Goal: Use online tool/utility: Use online tool/utility

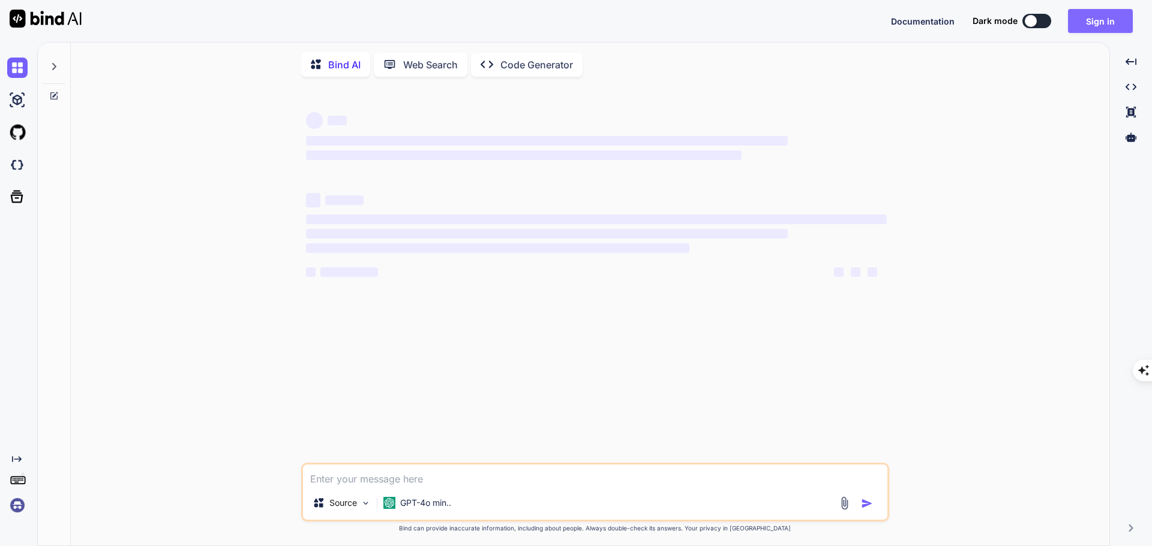
click at [1104, 28] on button "Sign in" at bounding box center [1100, 21] width 65 height 24
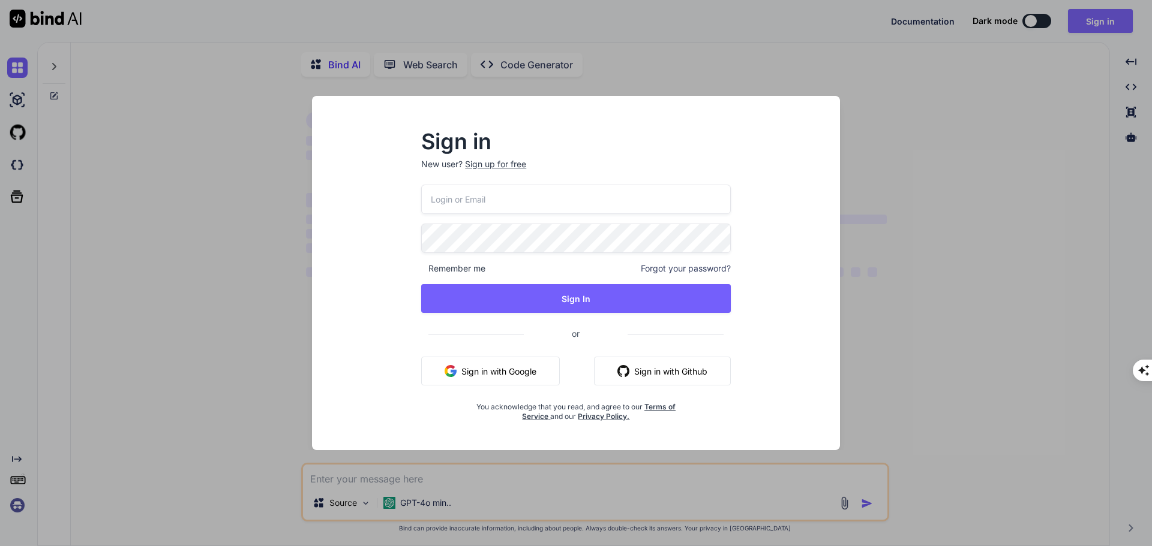
type textarea "x"
click at [508, 377] on button "Sign in with Google" at bounding box center [490, 371] width 139 height 29
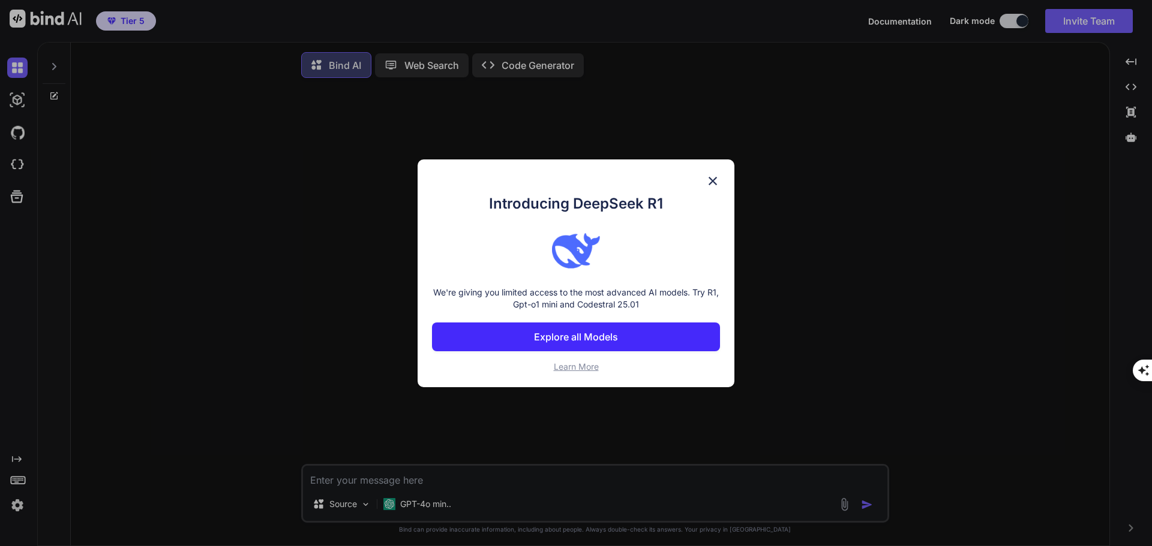
click at [713, 182] on img at bounding box center [712, 181] width 14 height 14
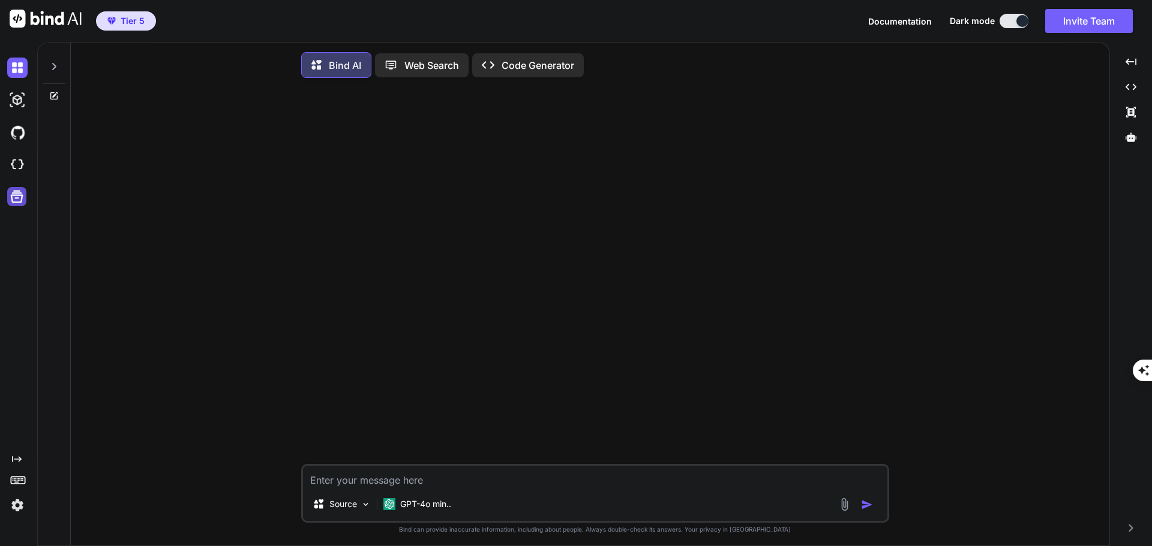
click at [18, 196] on icon at bounding box center [16, 196] width 17 height 17
click at [19, 167] on img at bounding box center [17, 165] width 20 height 20
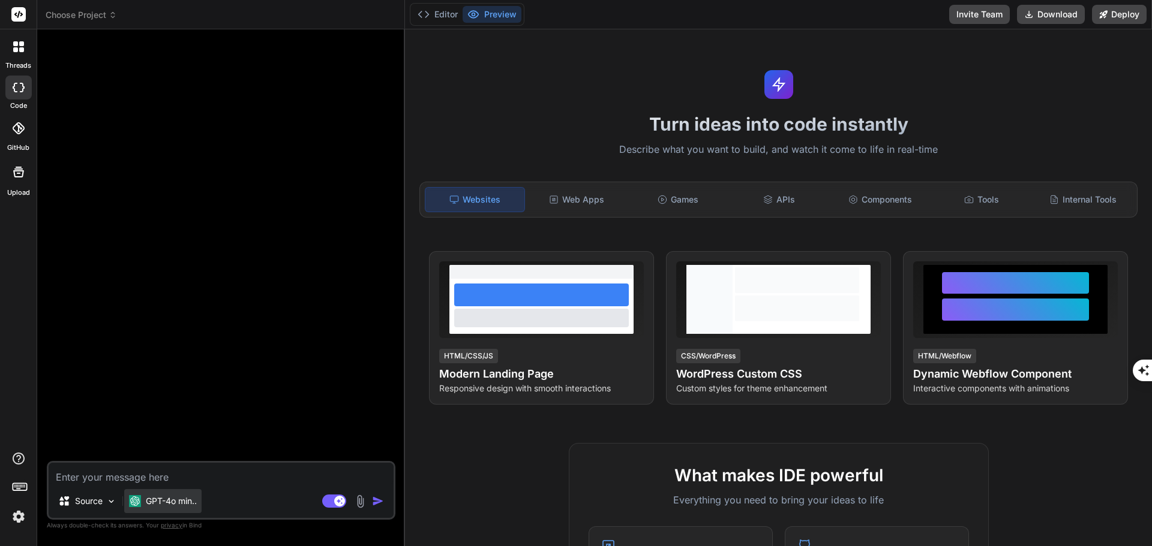
click at [175, 503] on p "GPT-4o min.." at bounding box center [171, 501] width 51 height 12
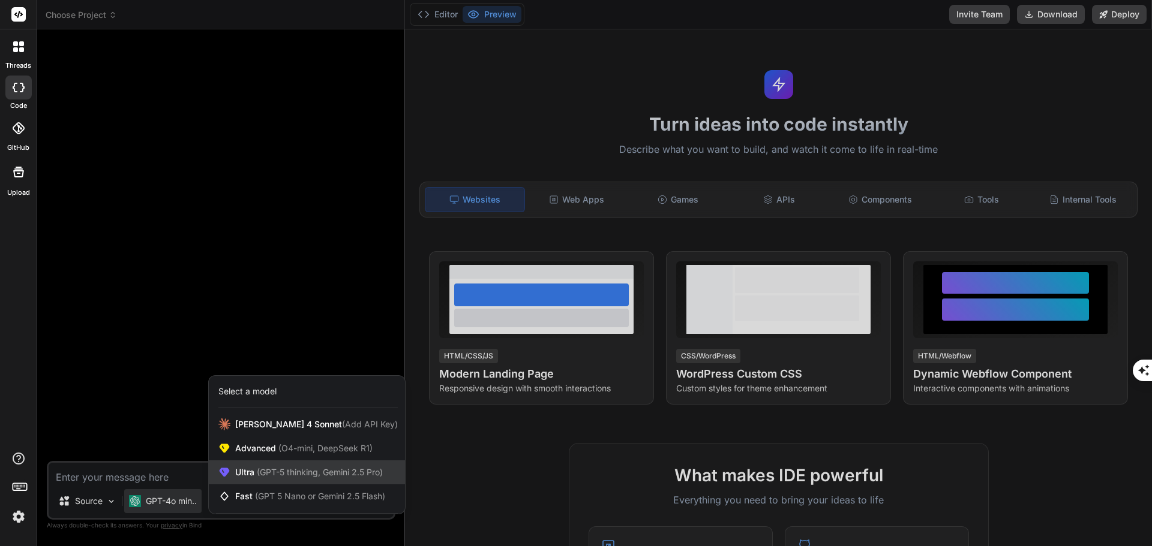
click at [319, 470] on span "(GPT-5 thinking, Gemini 2.5 Pro)" at bounding box center [318, 472] width 128 height 10
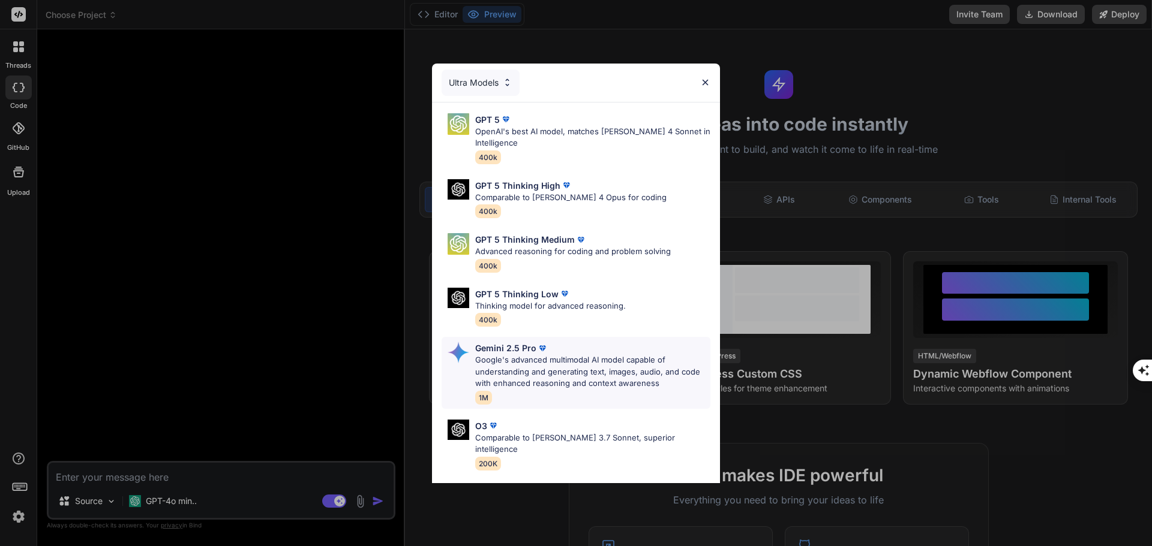
click at [563, 352] on div "Gemini 2.5 Pro" at bounding box center [592, 348] width 235 height 13
type textarea "x"
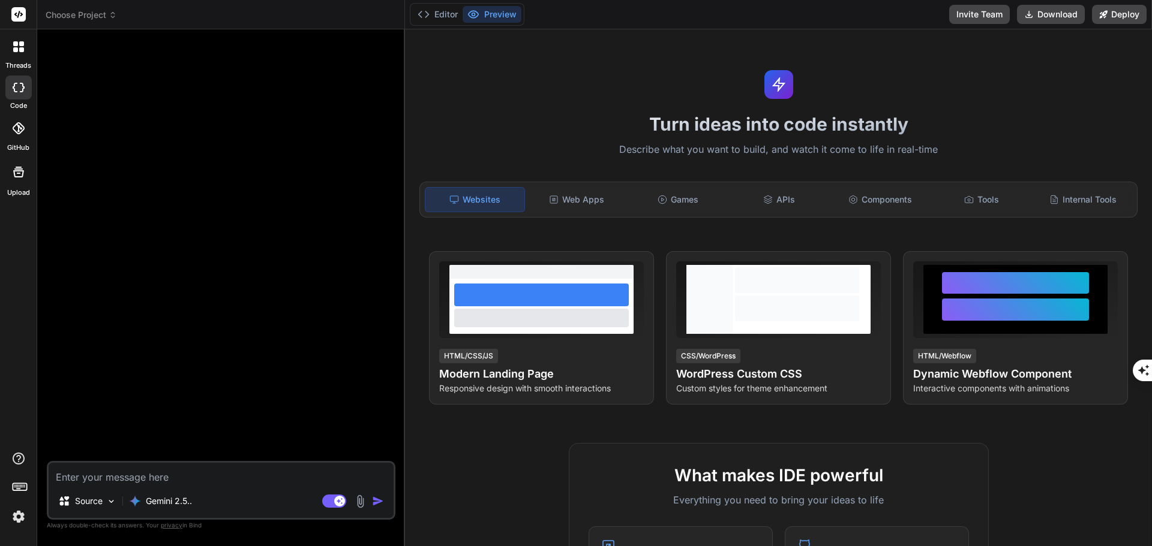
click at [163, 472] on textarea at bounding box center [221, 474] width 345 height 22
type textarea "i"
type textarea "x"
type textarea "i"
type textarea "x"
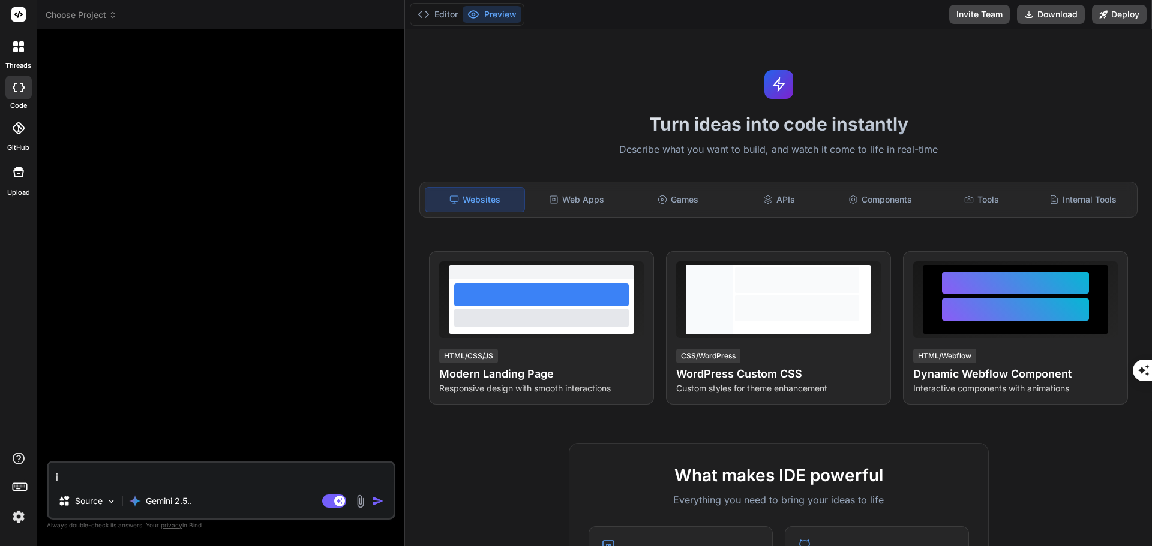
type textarea "i n"
type textarea "x"
type textarea "i ne"
type textarea "x"
type textarea "i nee"
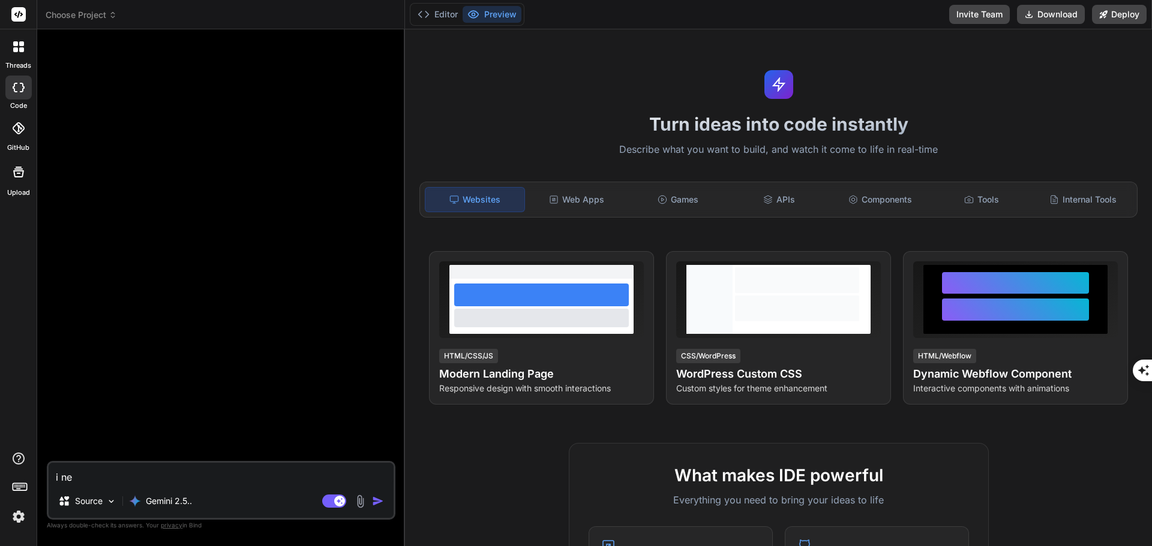
type textarea "x"
type textarea "i need"
type textarea "x"
type textarea "i need"
type textarea "x"
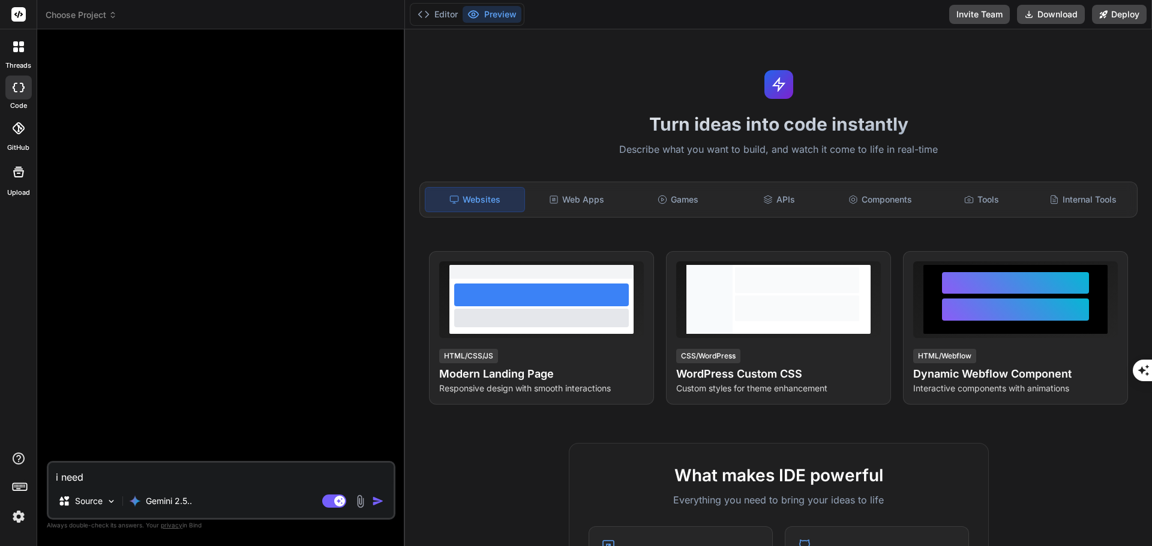
type textarea "i need a"
type textarea "x"
type textarea "i need a"
type textarea "x"
type textarea "i need a"
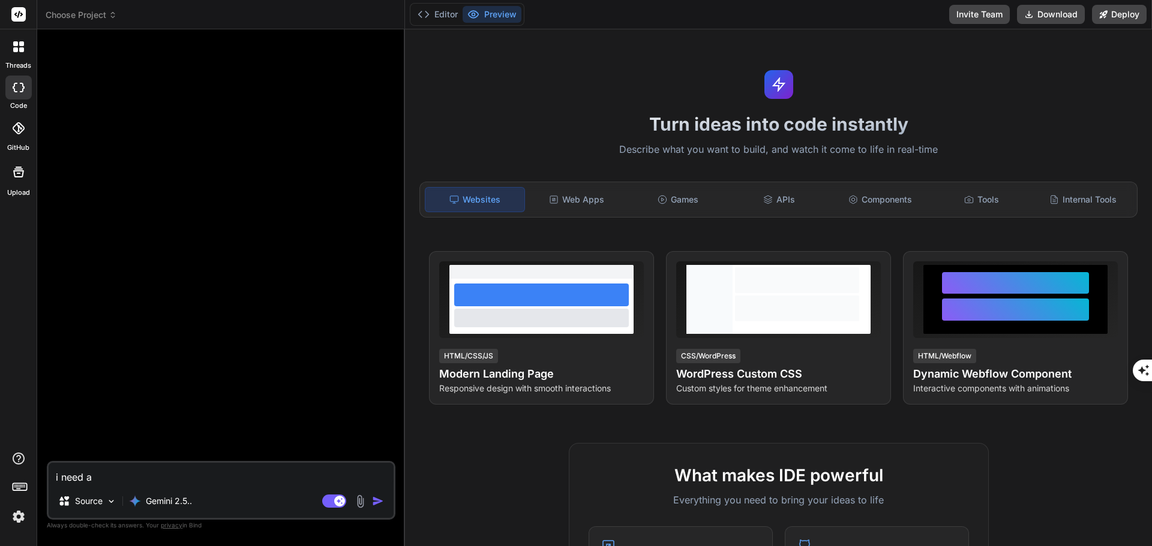
type textarea "x"
type textarea "i need an"
type textarea "x"
type textarea "i need an"
type textarea "x"
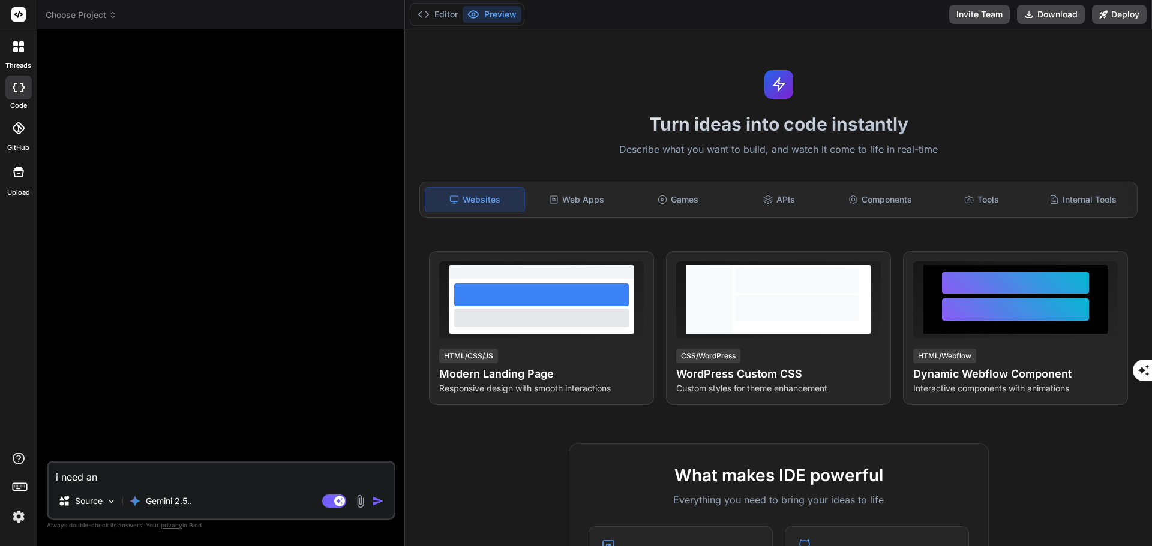
type textarea "i need an a"
type textarea "x"
type textarea "i need an ap"
type textarea "x"
type textarea "i need an app"
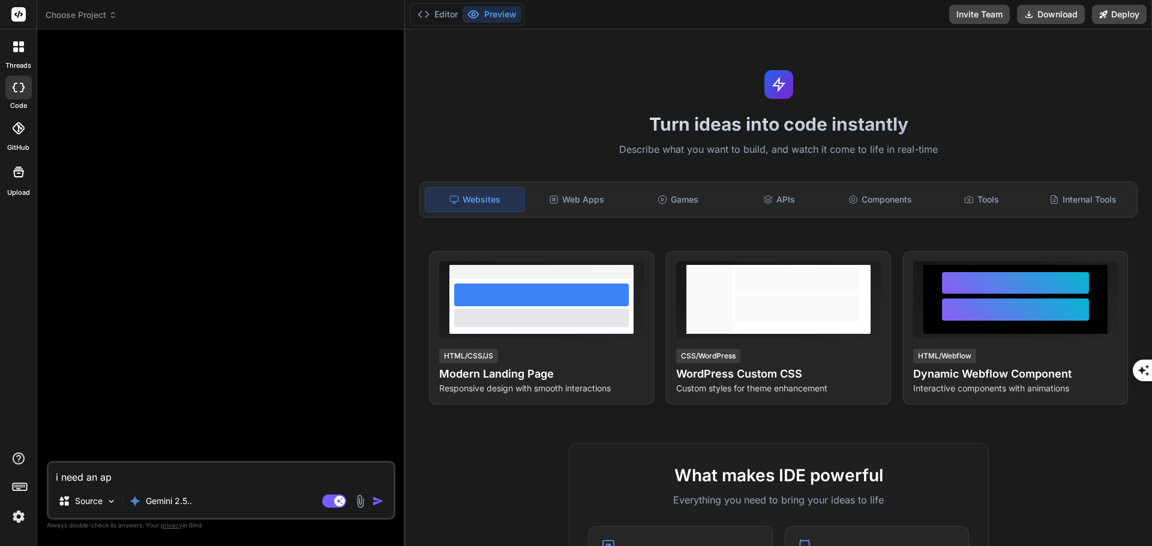
type textarea "x"
type textarea "i need an app"
type textarea "x"
type textarea "i need an app t"
type textarea "x"
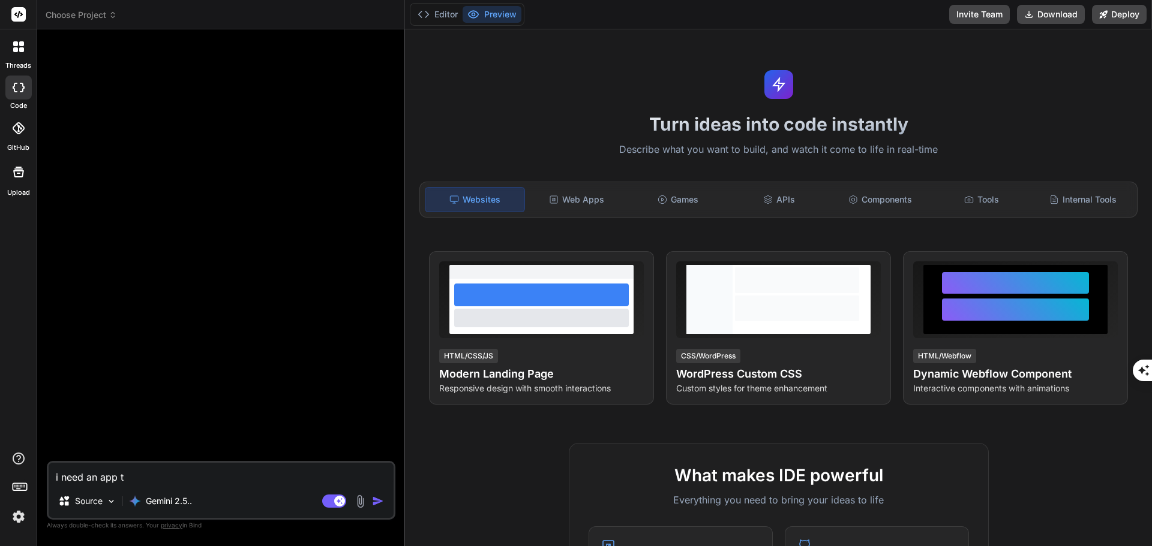
type textarea "i need an app th"
type textarea "x"
type textarea "i need an app tha"
type textarea "x"
type textarea "i need an app that"
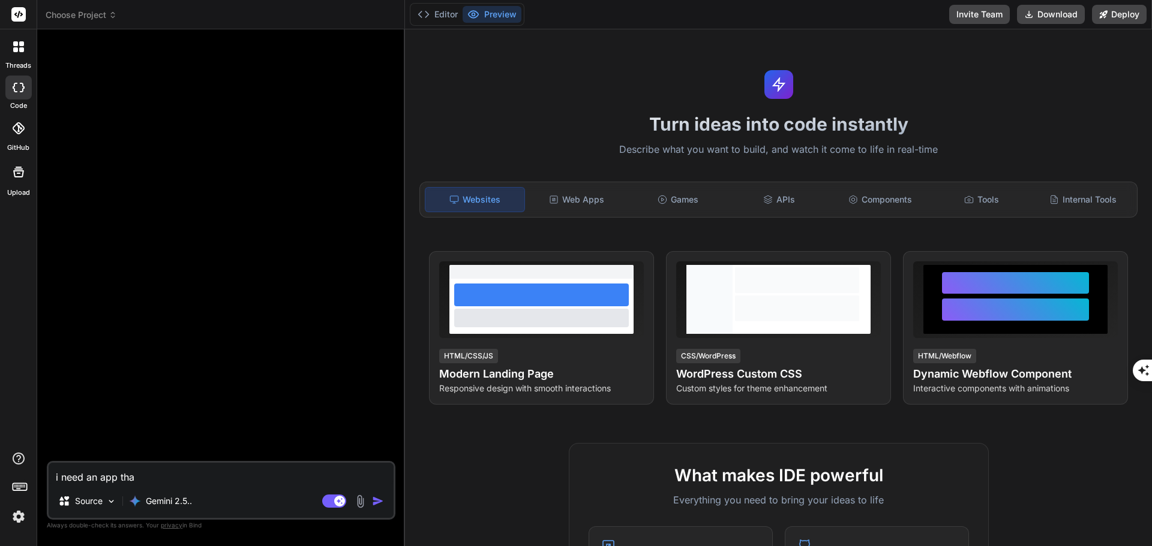
type textarea "x"
type textarea "i need an app that"
type textarea "x"
type textarea "i need an app that c"
type textarea "x"
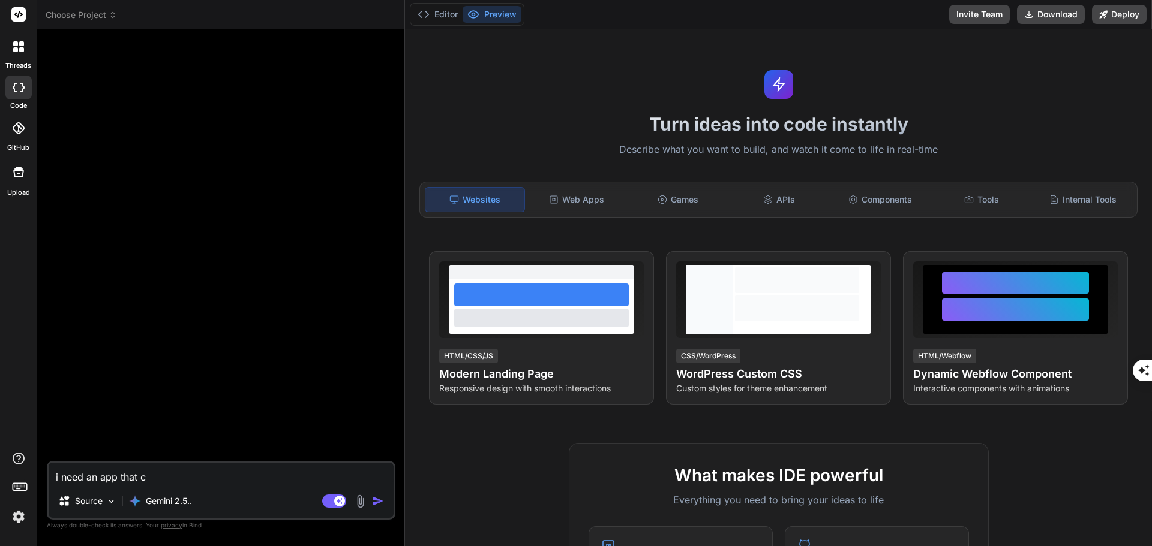
type textarea "i need an app that cr"
type textarea "x"
type textarea "i need an app that cre"
type textarea "x"
type textarea "i need an app that crea"
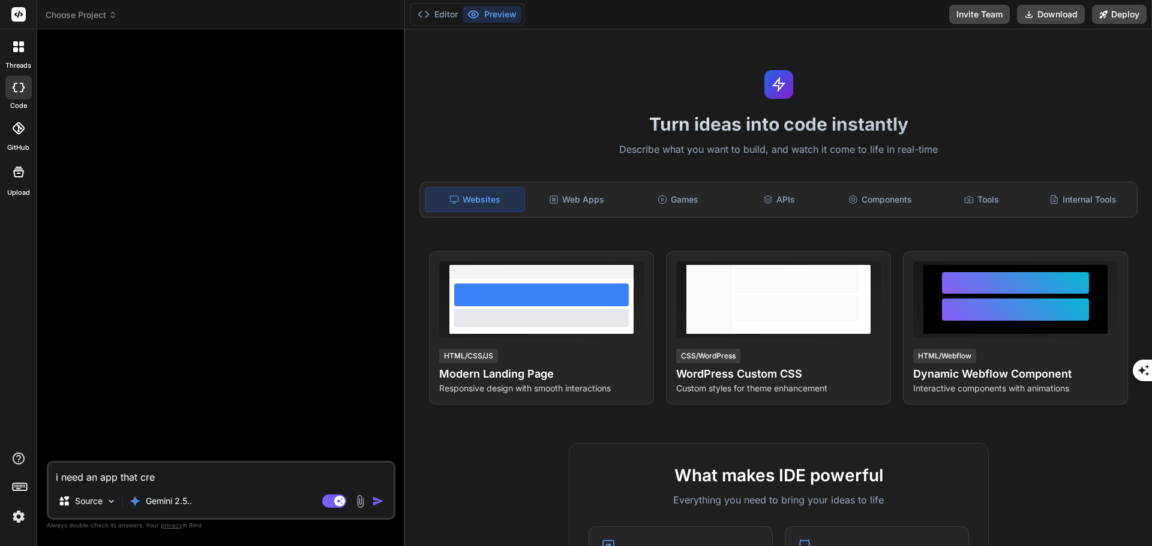
type textarea "x"
type textarea "i need an app that creat"
type textarea "x"
type textarea "i need an app that create"
type textarea "x"
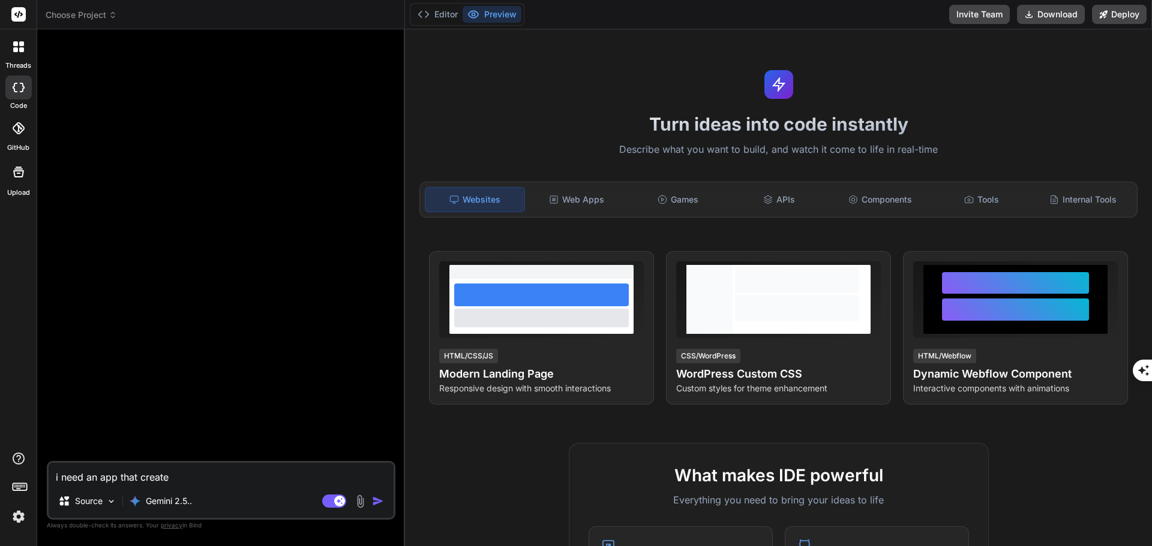
type textarea "i need an app that create"
type textarea "x"
type textarea "i need an app that create s"
type textarea "x"
type textarea "i need an app that create"
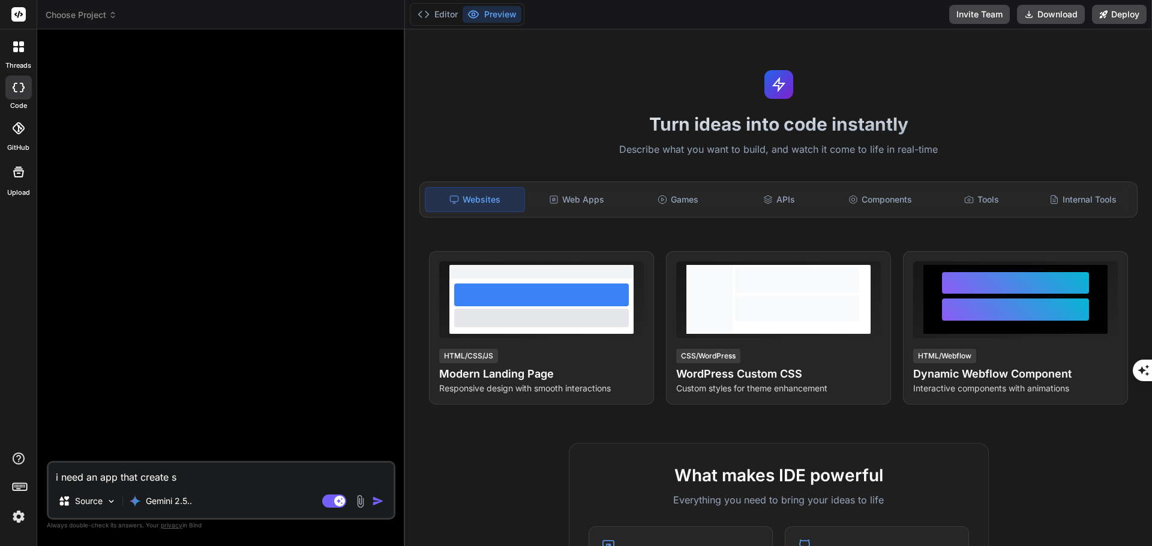
type textarea "x"
type textarea "i need an app that create"
type textarea "x"
type textarea "i need an app that creates"
type textarea "x"
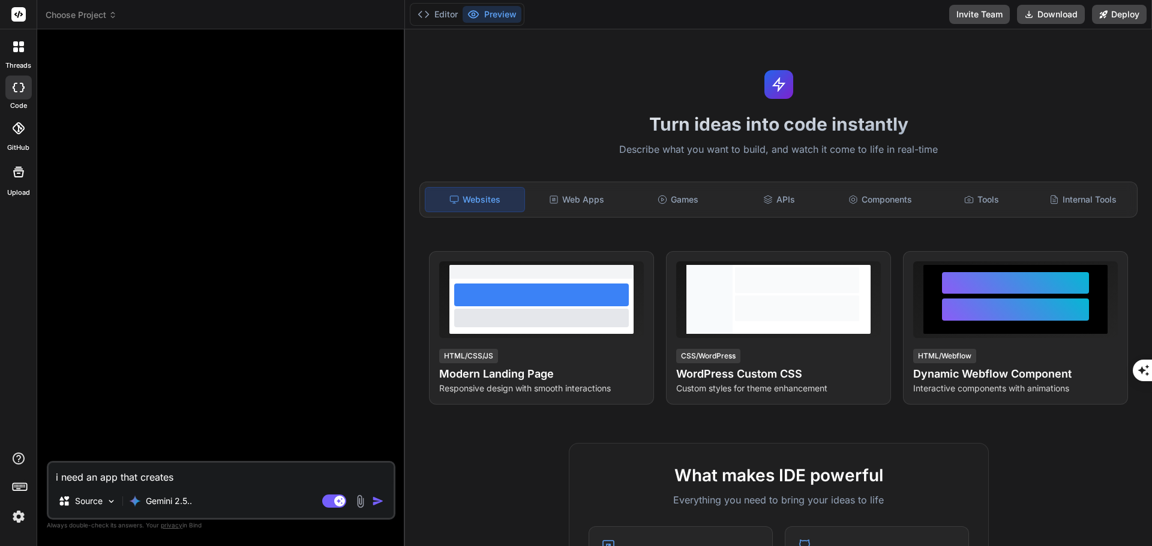
type textarea "i need an app that creates"
type textarea "x"
type textarea "i need an app that creates i"
type textarea "x"
type textarea "i need an app that creates im"
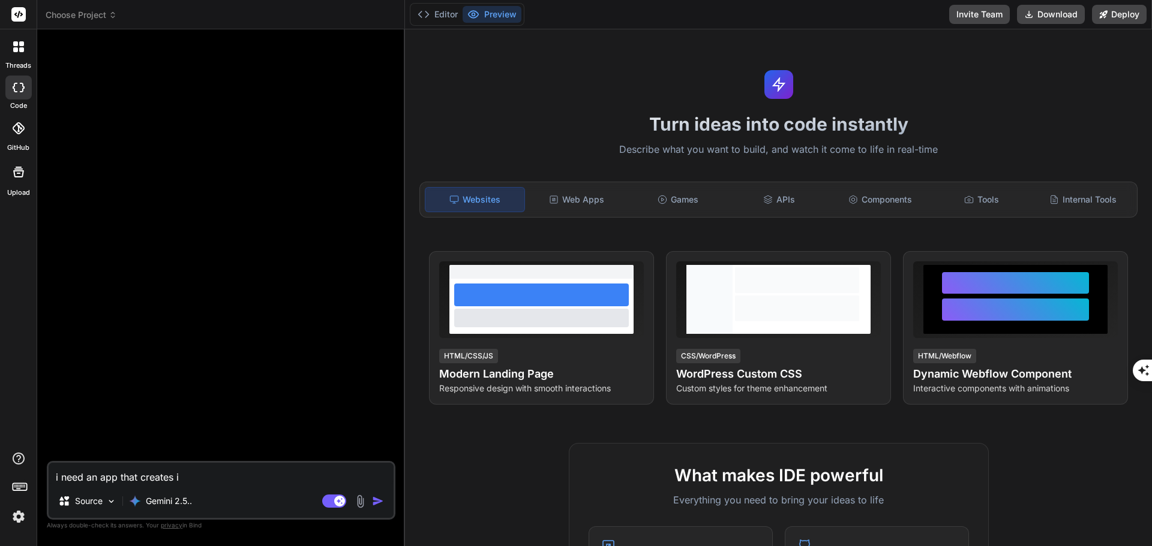
type textarea "x"
type textarea "i need an app that creates ima"
type textarea "x"
type textarea "i need an app that creates imag"
type textarea "x"
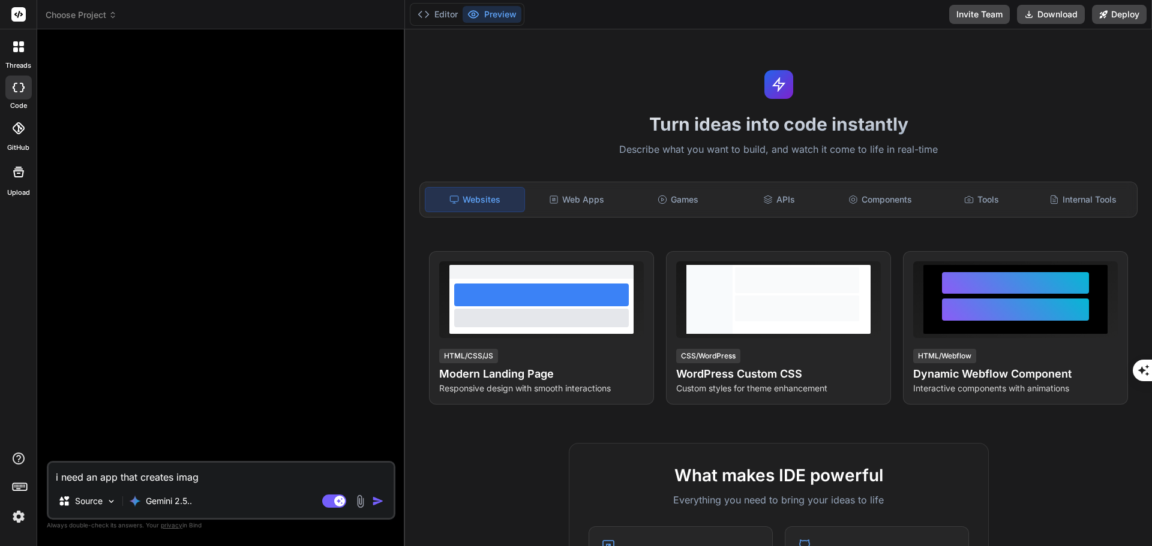
type textarea "i need an app that creates image"
type textarea "x"
type textarea "i need an app that creates image"
type textarea "x"
type textarea "i need an app that creates image p"
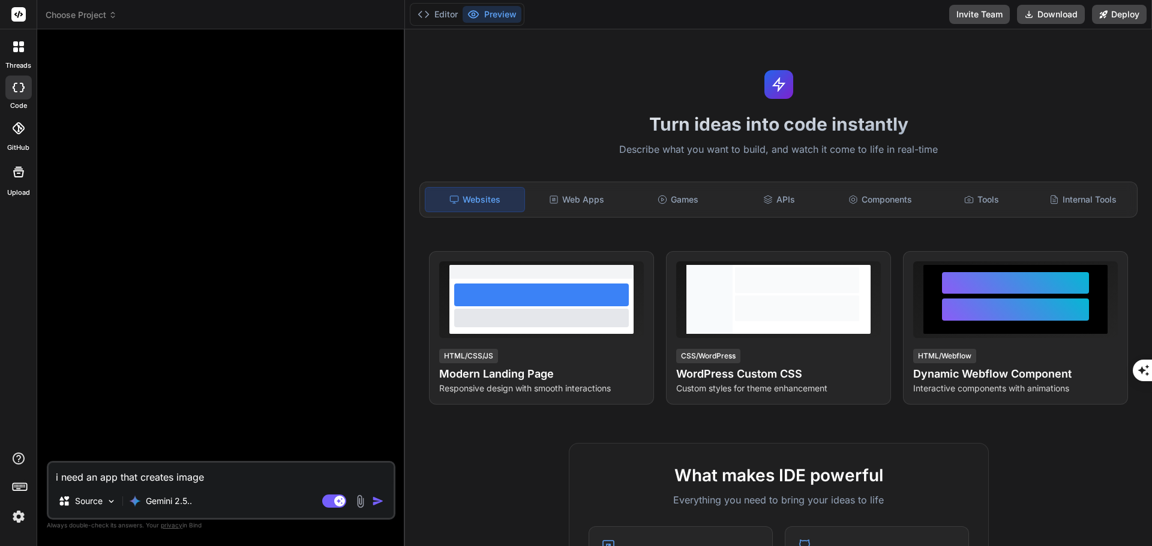
type textarea "x"
type textarea "i need an app that creates image pr"
type textarea "x"
type textarea "i need an app that creates image pro"
type textarea "x"
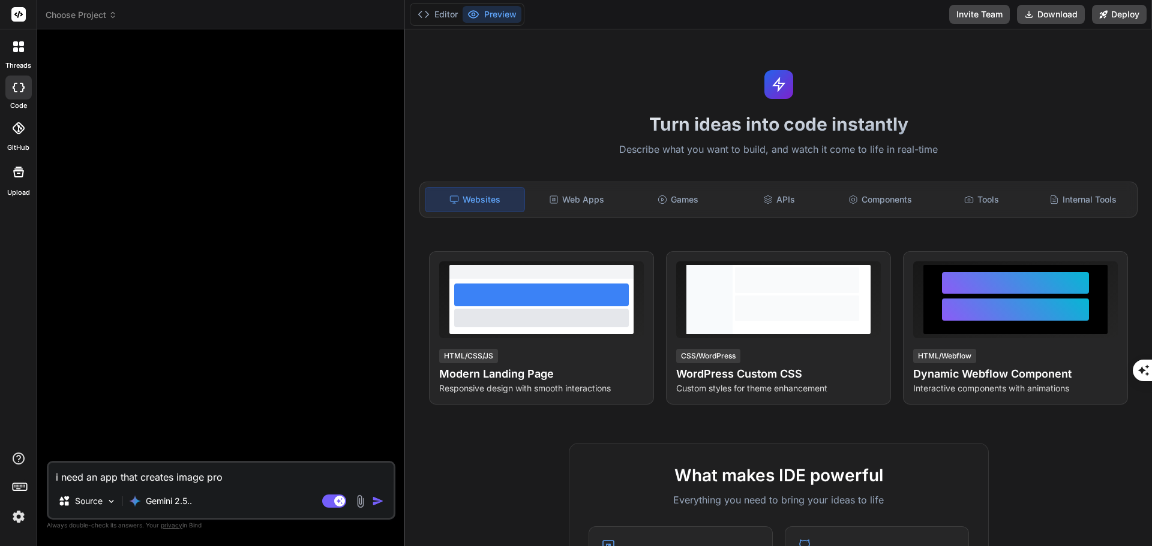
type textarea "i need an app that creates image prom"
type textarea "x"
type textarea "i need an app that creates image promp"
type textarea "x"
type textarea "i need an app that creates image prompt"
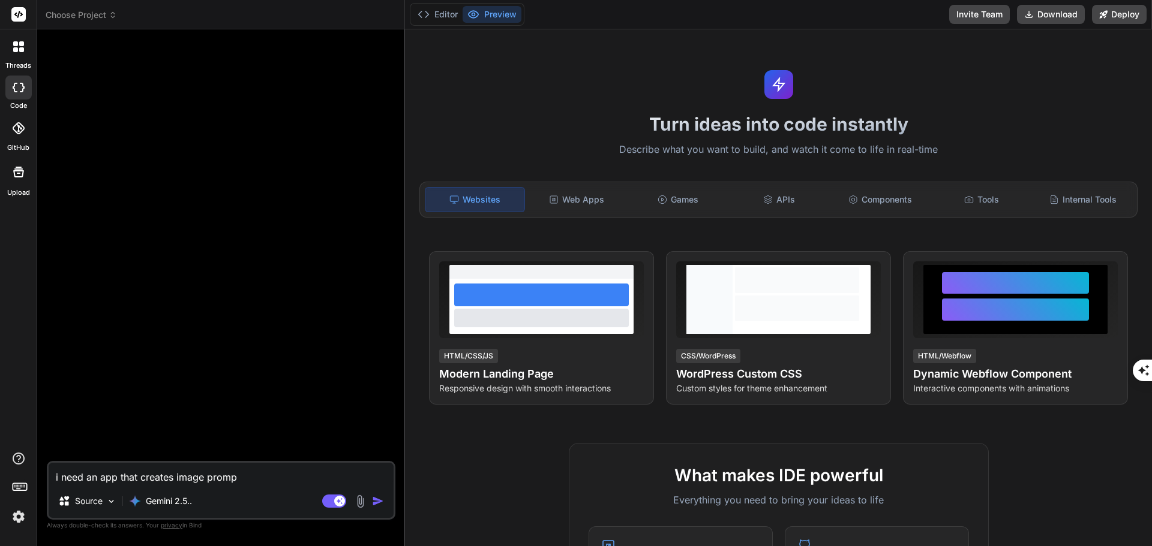
type textarea "x"
type textarea "i need an app that creates image prompts"
type textarea "x"
type textarea "i need an app that creates image prompts"
type textarea "x"
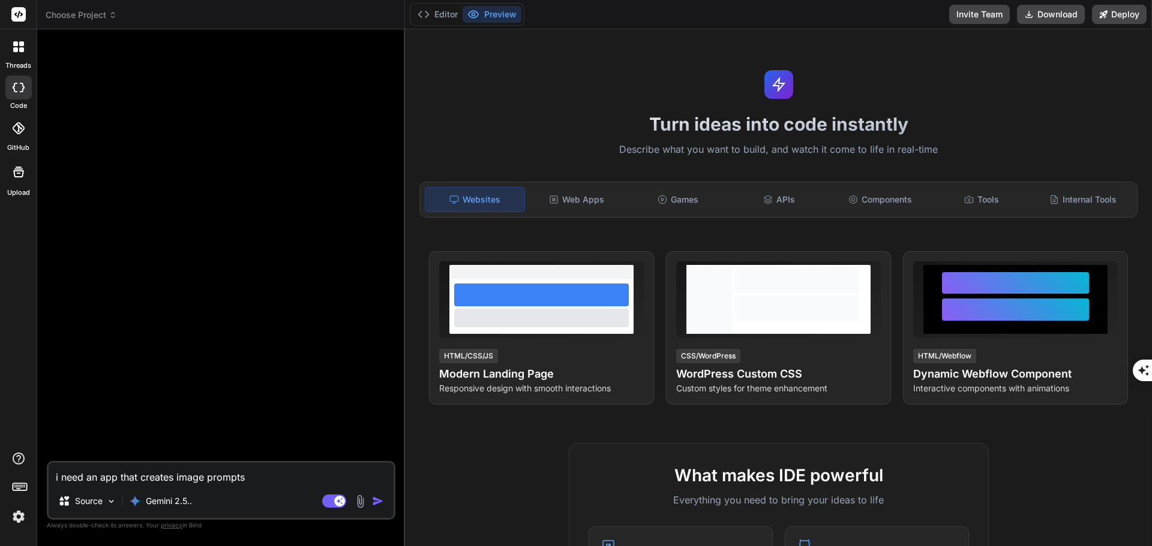
type textarea "i need an app that creates image prompts b"
type textarea "x"
type textarea "i need an app that creates image prompts ba"
type textarea "x"
type textarea "i need an app that creates image prompts bas"
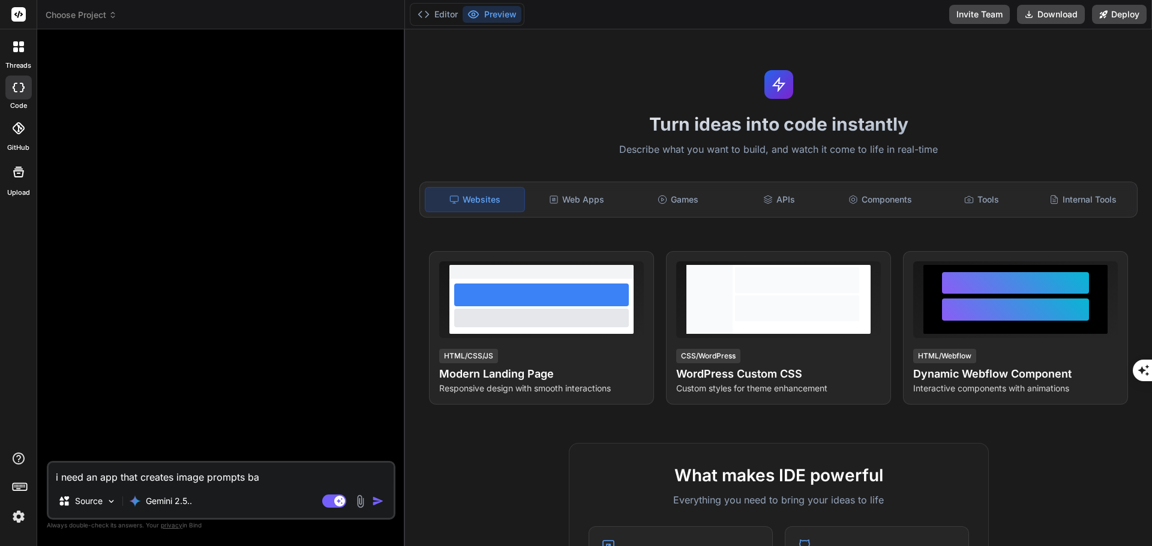
type textarea "x"
type textarea "i need an app that creates image prompts base"
type textarea "x"
type textarea "i need an app that creates image prompts based"
type textarea "x"
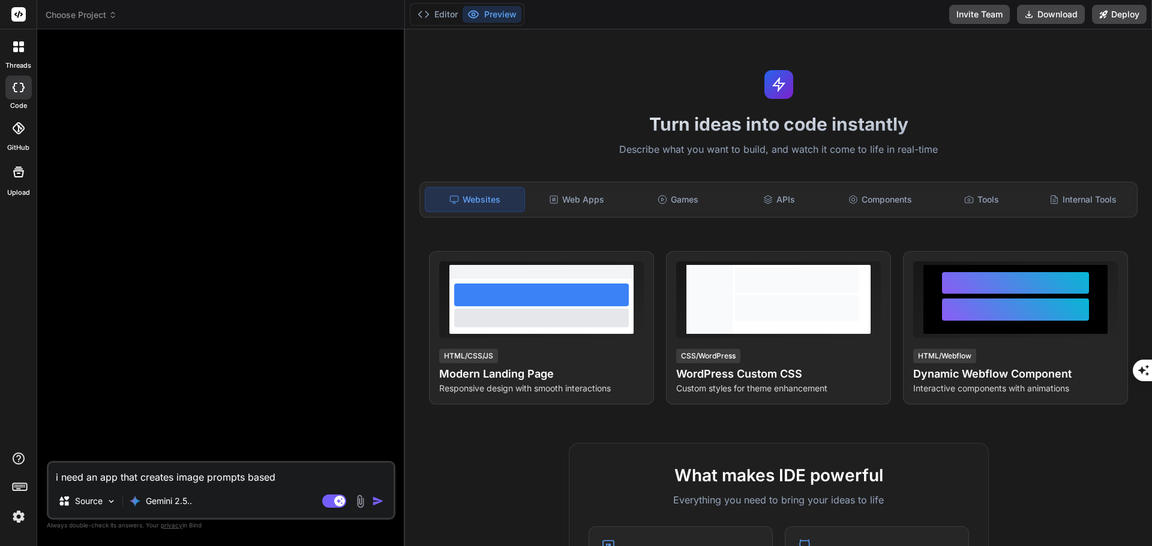
type textarea "i need an app that creates image prompts based"
type textarea "x"
type textarea "i need an app that creates image prompts based a"
type textarea "x"
type textarea "i need an app that creates image prompts based a"
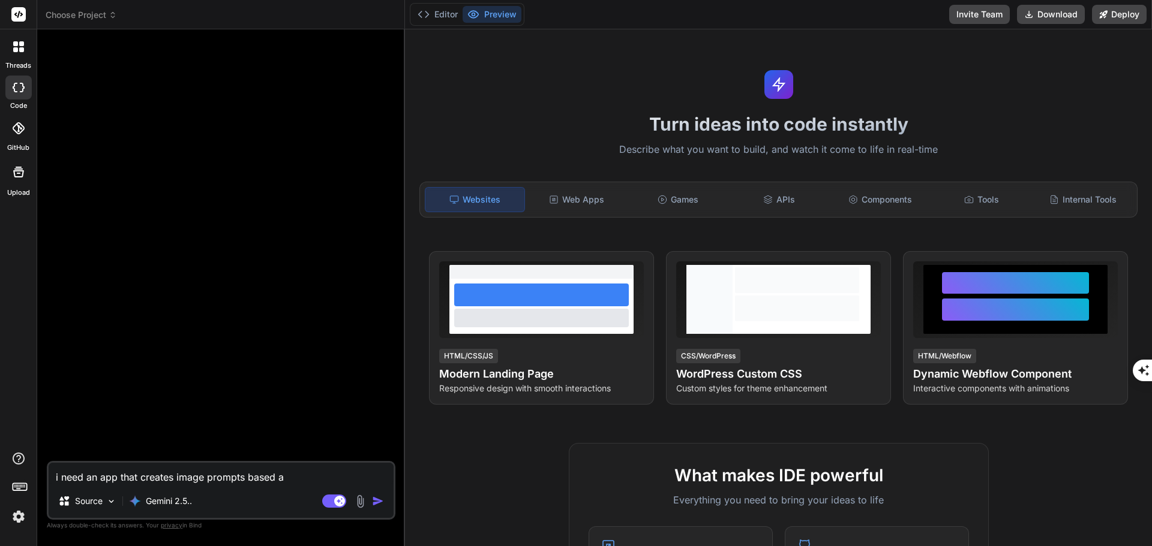
type textarea "x"
type textarea "i need an app that creates image prompts based a d"
type textarea "x"
type textarea "i need an app that creates image prompts based a de"
type textarea "x"
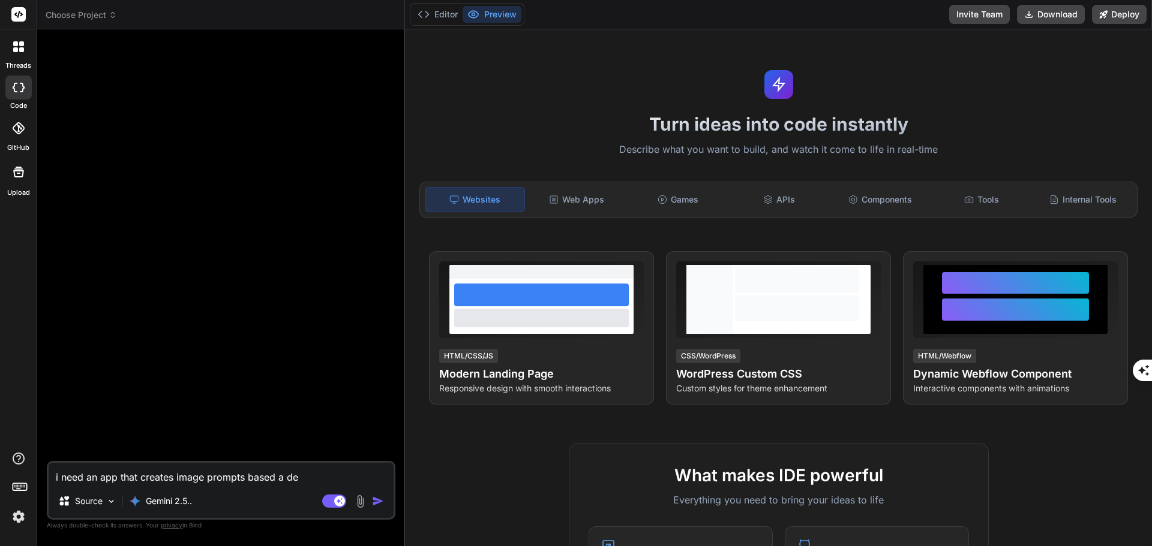
type textarea "i need an app that creates image prompts based a des"
type textarea "x"
type textarea "i need an app that creates image prompts based a desc"
type textarea "x"
type textarea "i need an app that creates image prompts based a descr"
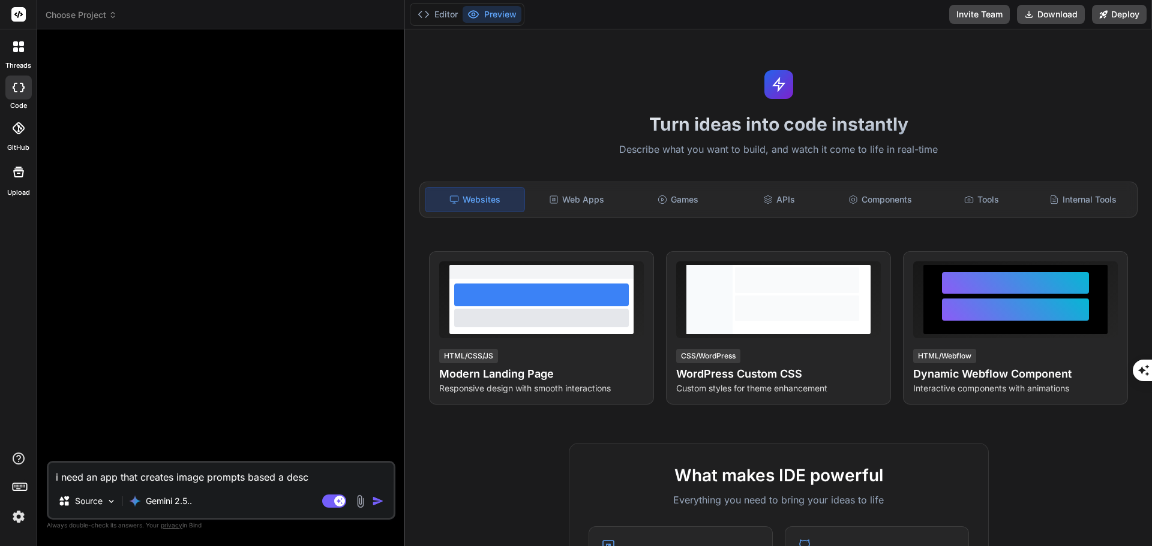
type textarea "x"
type textarea "i need an app that creates image prompts based a descri"
type textarea "x"
type textarea "i need an app that creates image prompts based a descrip"
type textarea "x"
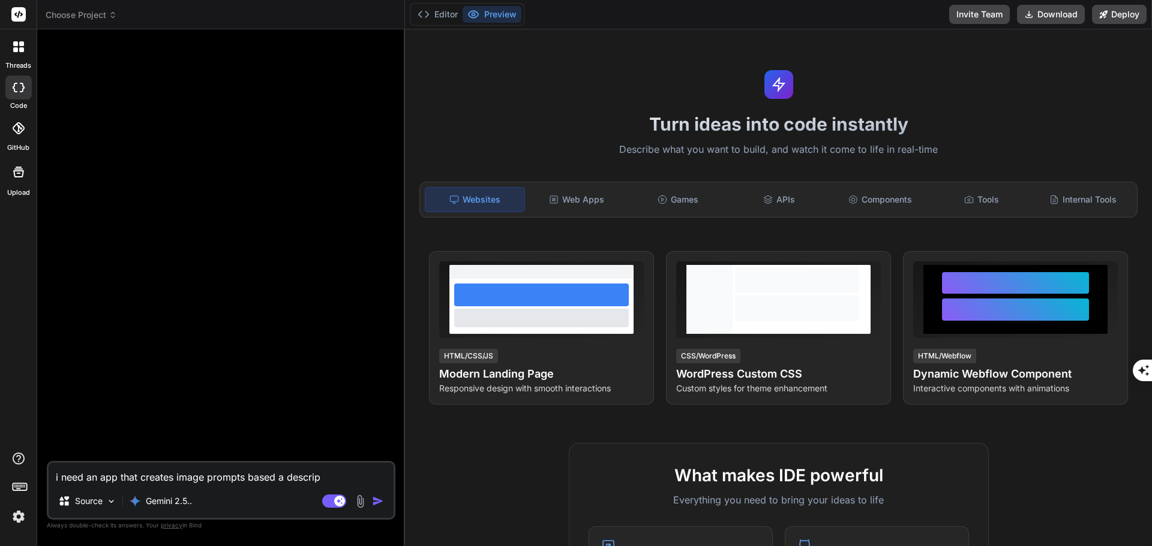
type textarea "i need an app that creates image prompts based a descript"
type textarea "x"
type textarea "i need an app that creates image prompts based a descripti"
type textarea "x"
type textarea "i need an app that creates image prompts based a descriptio"
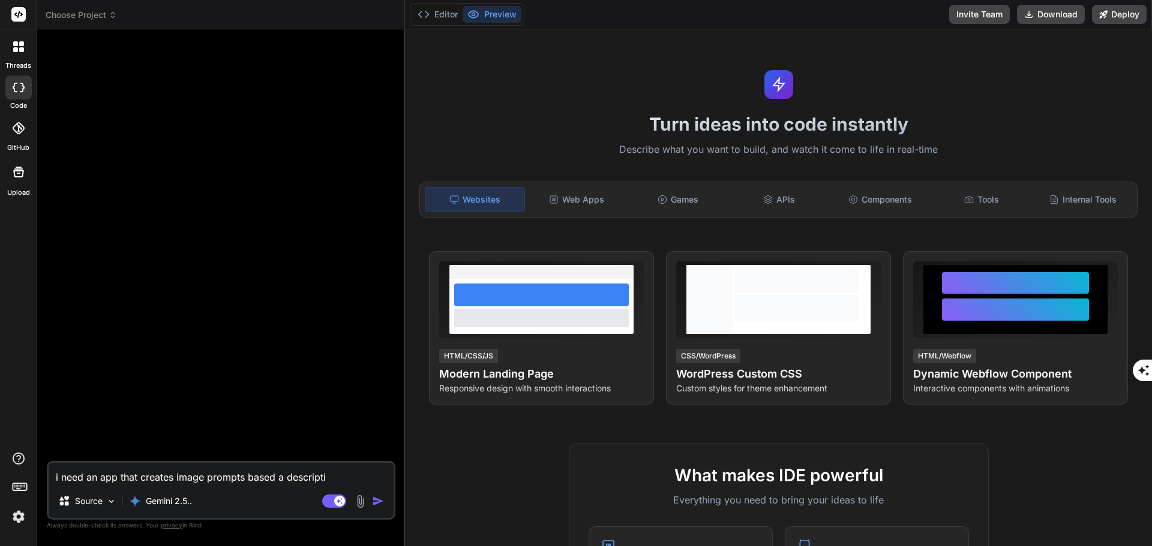
type textarea "x"
type textarea "i need an app that creates image prompts based a description"
type textarea "x"
click at [984, 200] on div "Tools" at bounding box center [981, 199] width 99 height 25
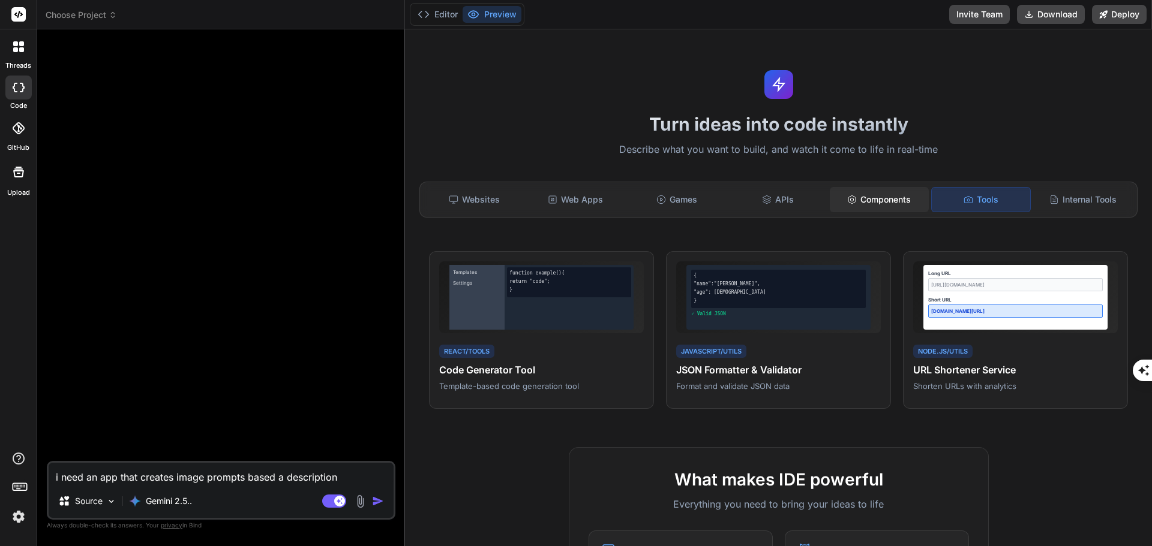
click at [880, 200] on div "Components" at bounding box center [879, 199] width 99 height 25
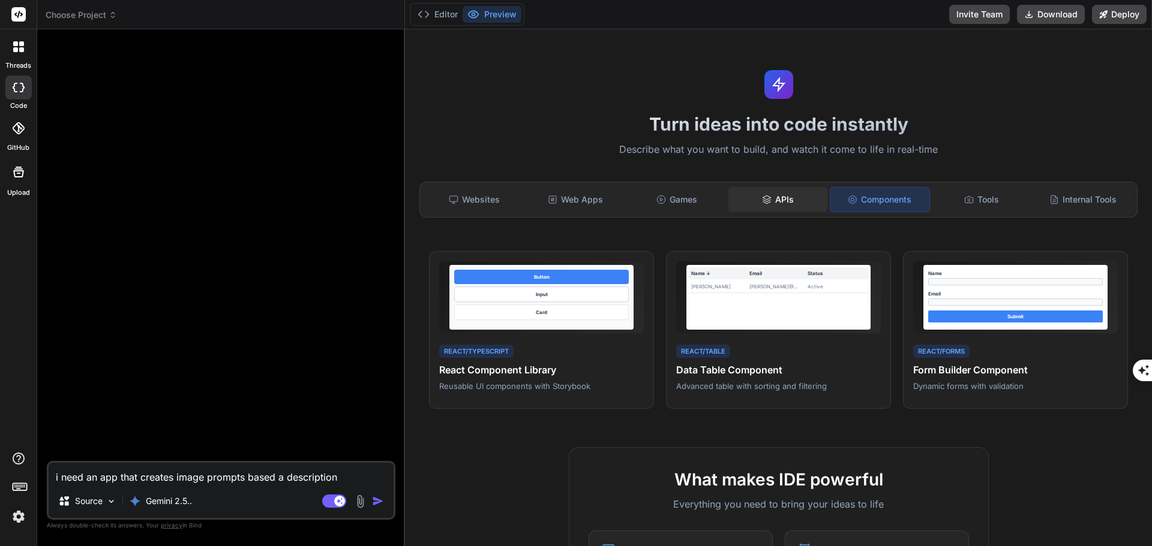
click at [764, 198] on icon at bounding box center [767, 200] width 10 height 10
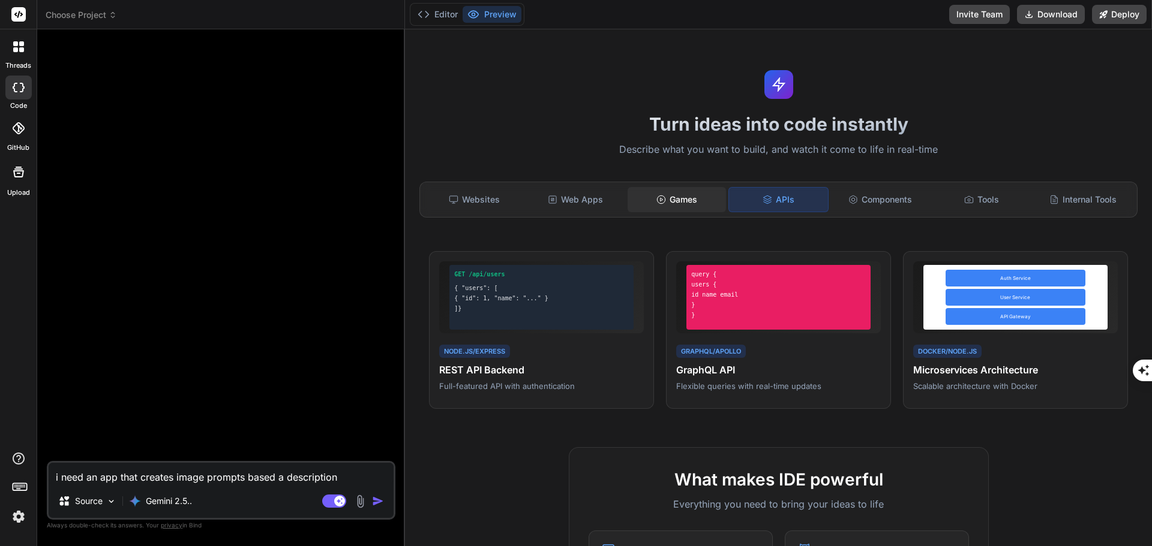
click at [695, 201] on div "Games" at bounding box center [676, 199] width 99 height 25
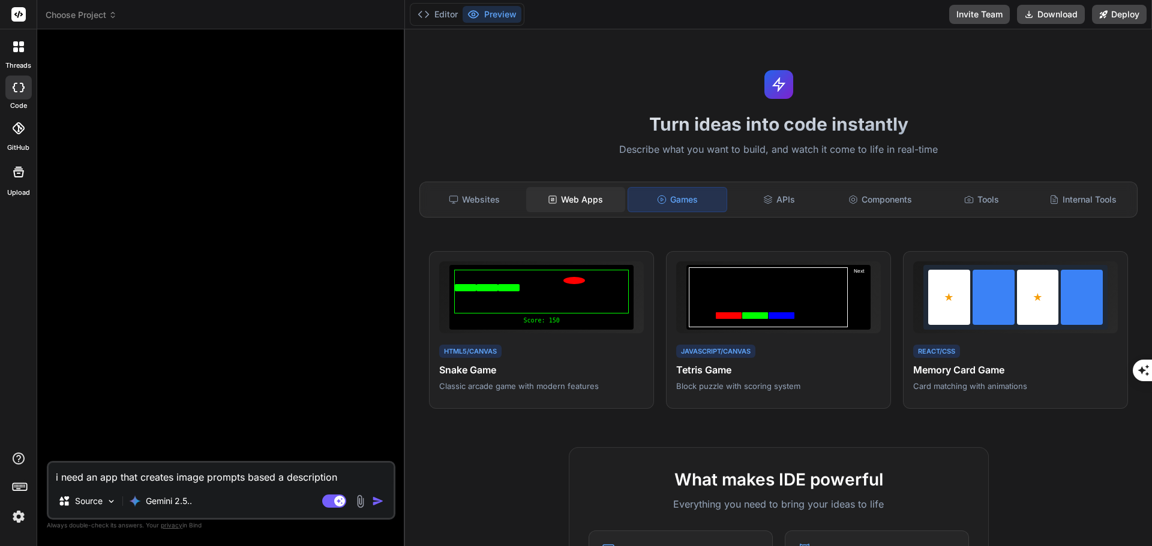
click at [596, 201] on div "Web Apps" at bounding box center [575, 199] width 99 height 25
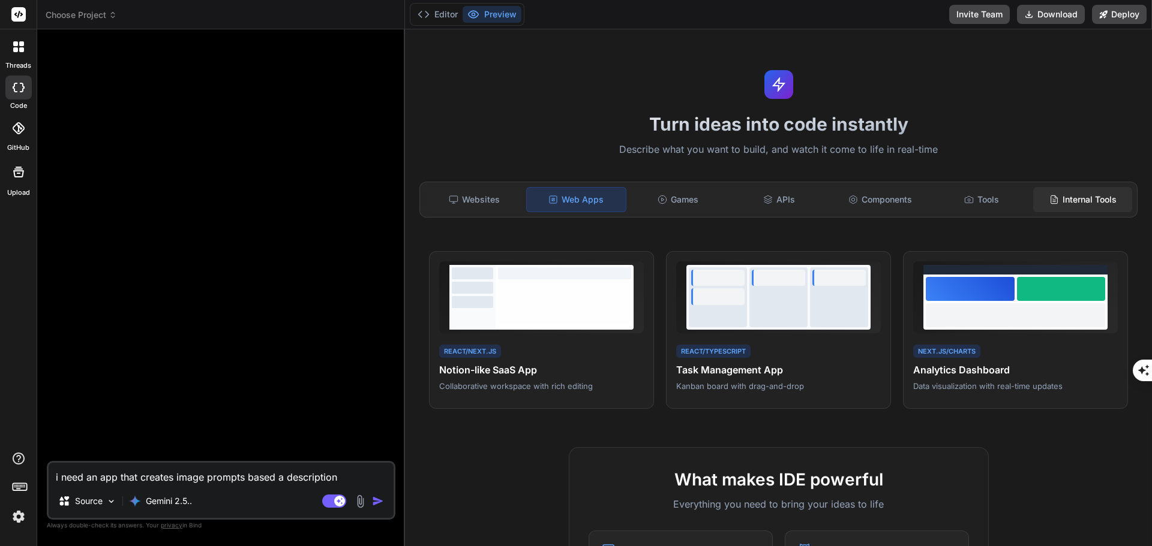
click at [1082, 201] on div "Internal Tools" at bounding box center [1082, 199] width 99 height 25
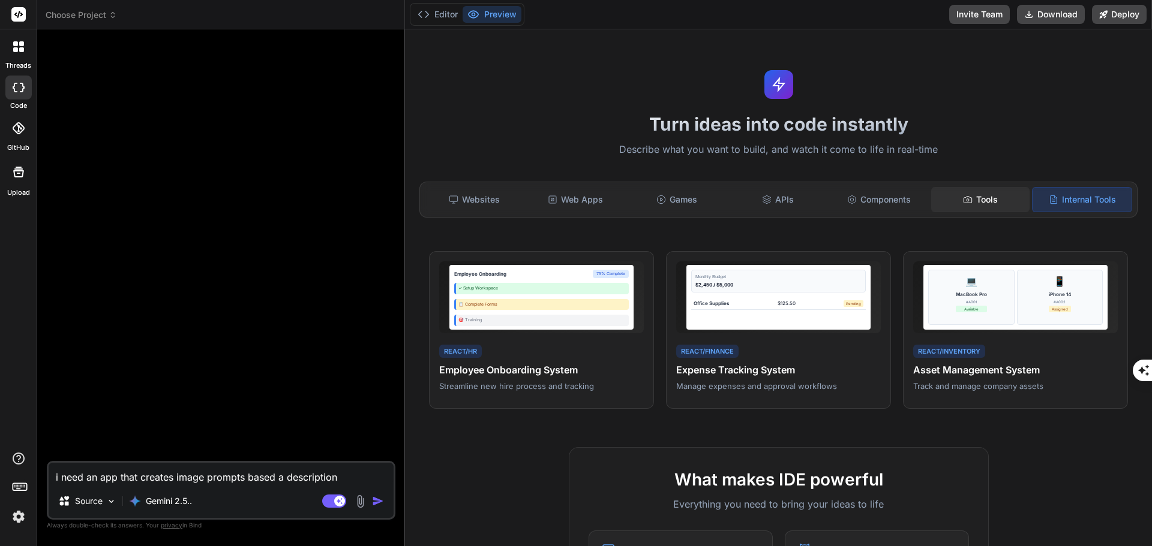
click at [985, 205] on div "Tools" at bounding box center [980, 199] width 99 height 25
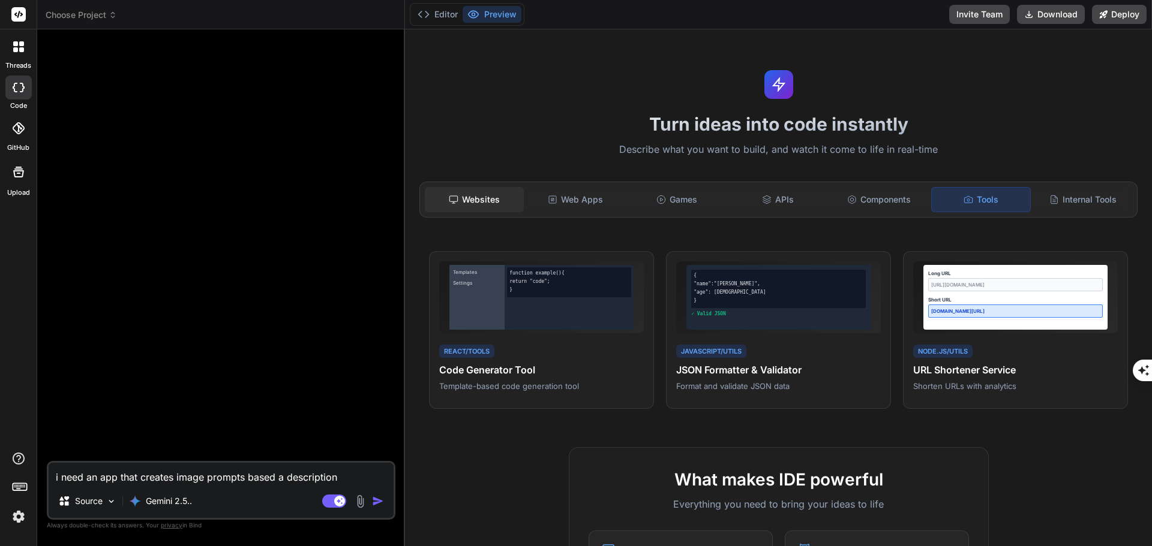
click at [500, 194] on div "Websites" at bounding box center [474, 199] width 99 height 25
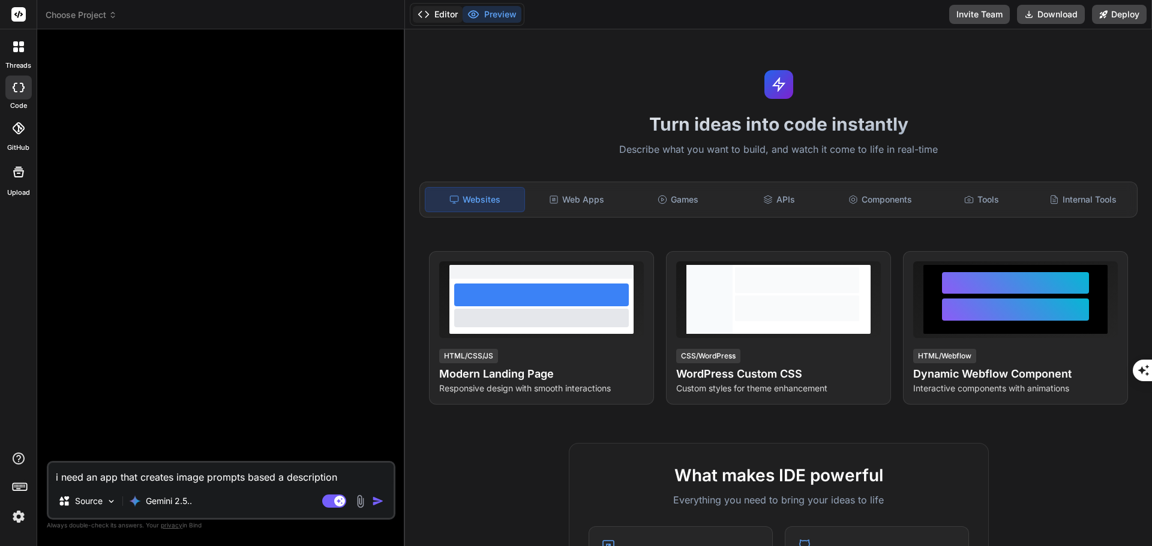
click at [450, 17] on button "Editor" at bounding box center [438, 14] width 50 height 17
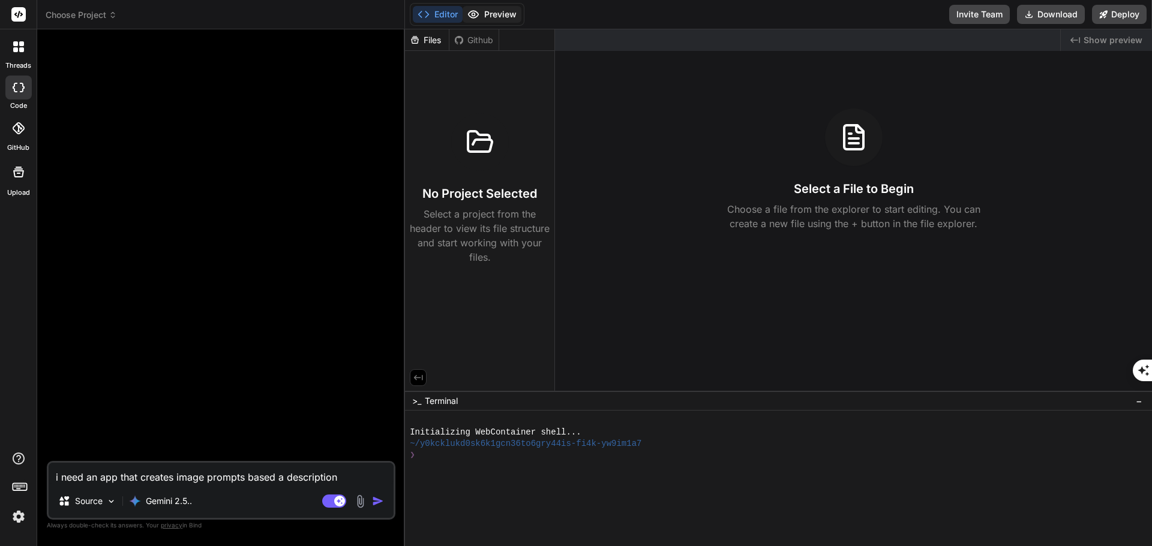
click at [489, 16] on button "Preview" at bounding box center [492, 14] width 59 height 17
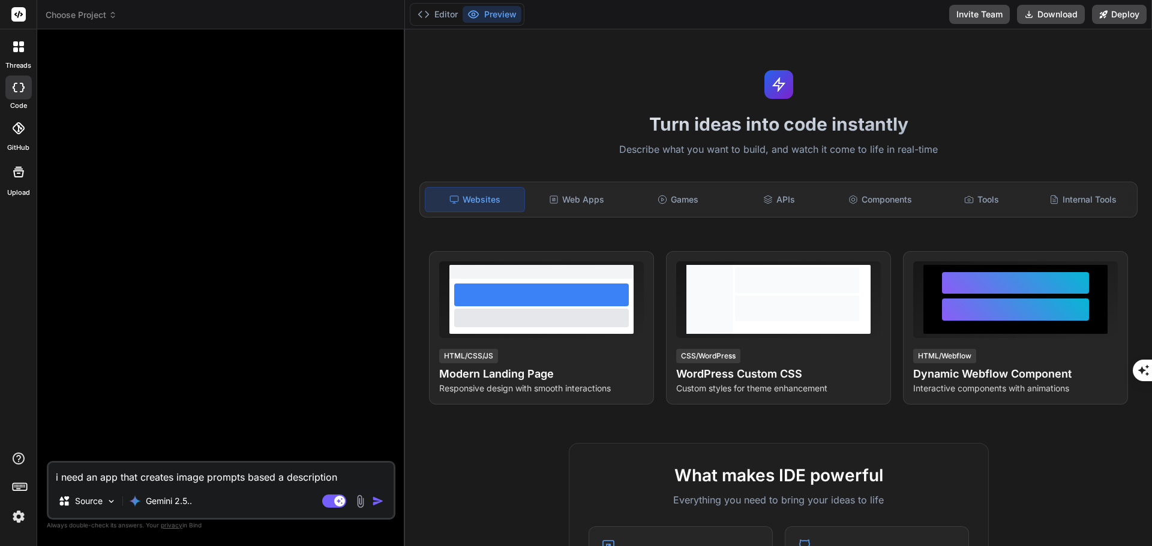
click at [345, 476] on textarea "i need an app that creates image prompts based a description" at bounding box center [221, 474] width 345 height 22
type textarea "i need an app that creates image prompts based a description"
type textarea "x"
type textarea "i need an app that creates image prompts based a description i"
type textarea "x"
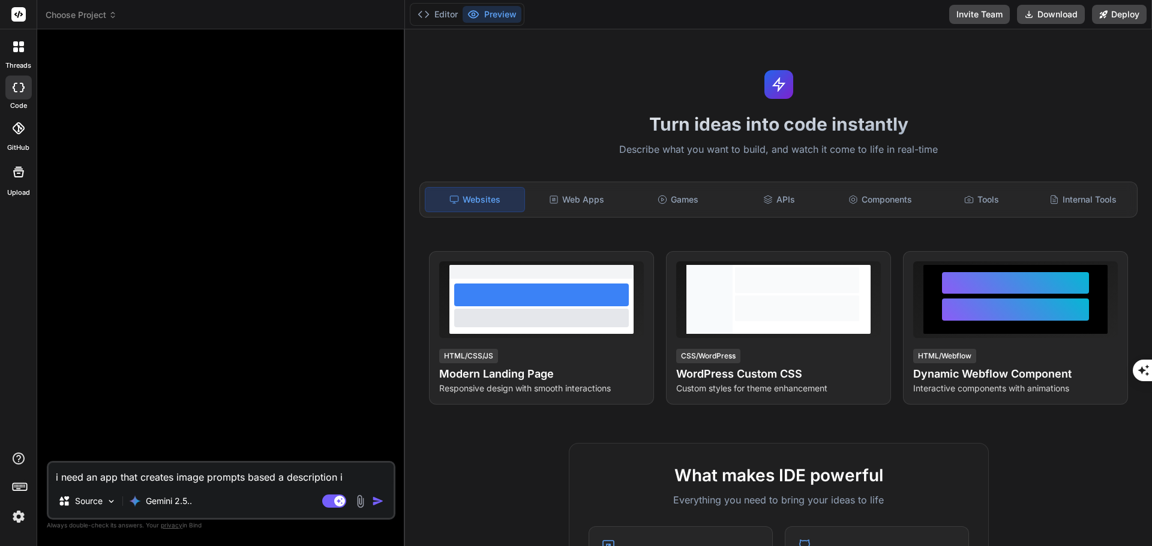
type textarea "i need an app that creates image prompts based a description in"
type textarea "x"
type textarea "i need an app that creates image prompts based a description in"
type textarea "x"
type textarea "i need an app that creates image prompts based a description in a"
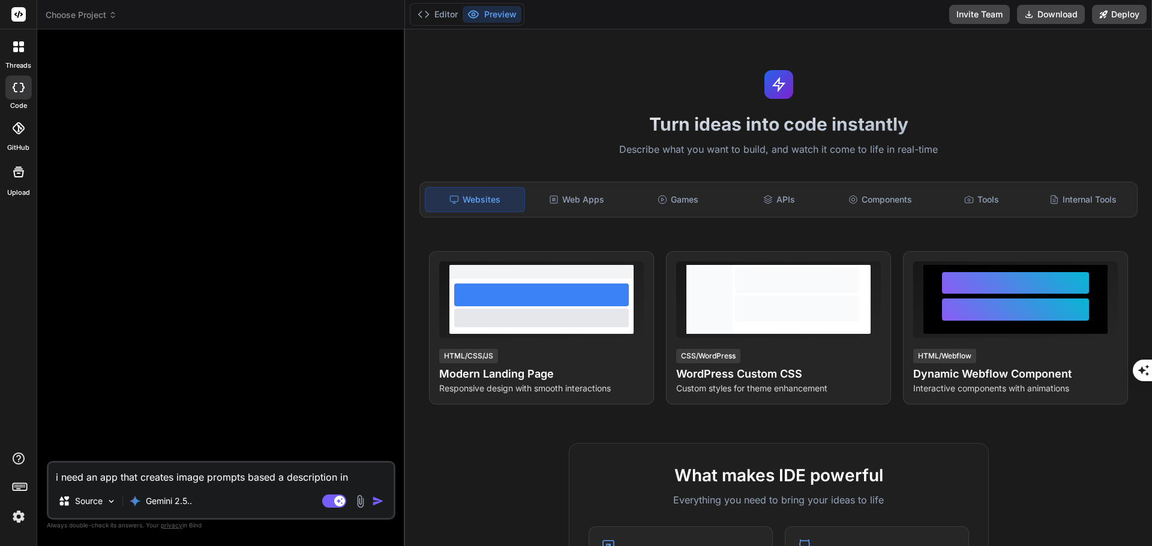
type textarea "x"
type textarea "i need an app that creates image prompts based a description in a"
type textarea "x"
type textarea "i need an app that creates image prompts based a description in a f"
type textarea "x"
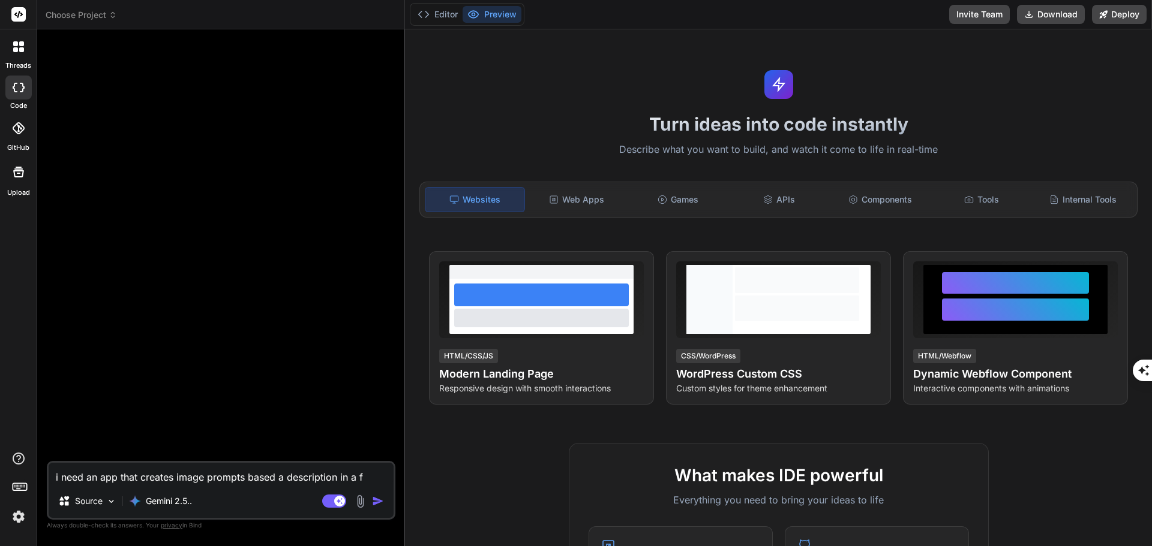
type textarea "i need an app that creates image prompts based a description in a fo"
type textarea "x"
type textarea "i need an app that creates image prompts based a description in a for"
type textarea "x"
type textarea "i need an app that creates image prompts based a description in a form"
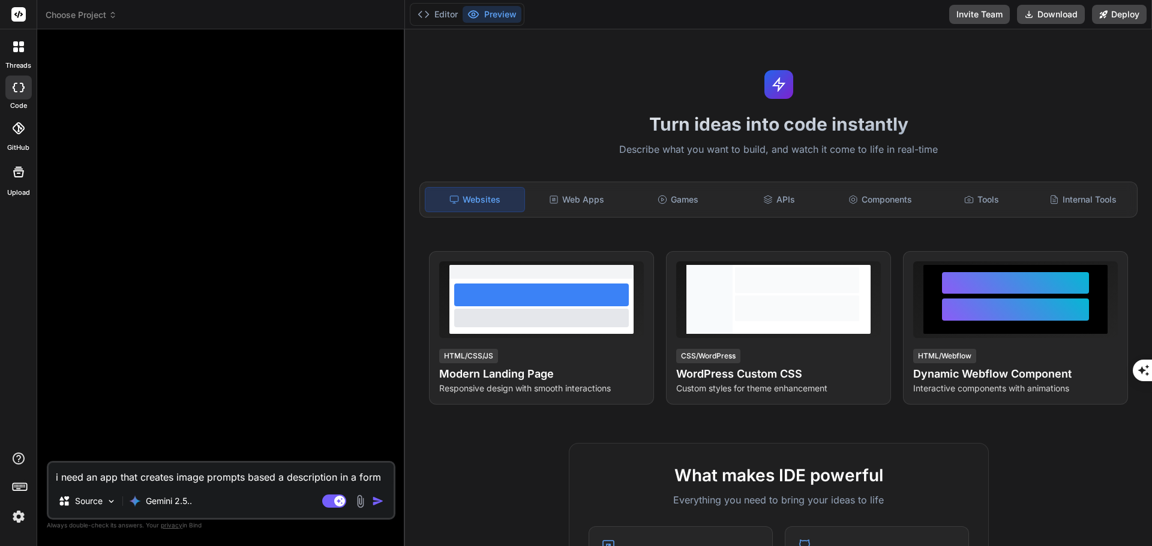
type textarea "x"
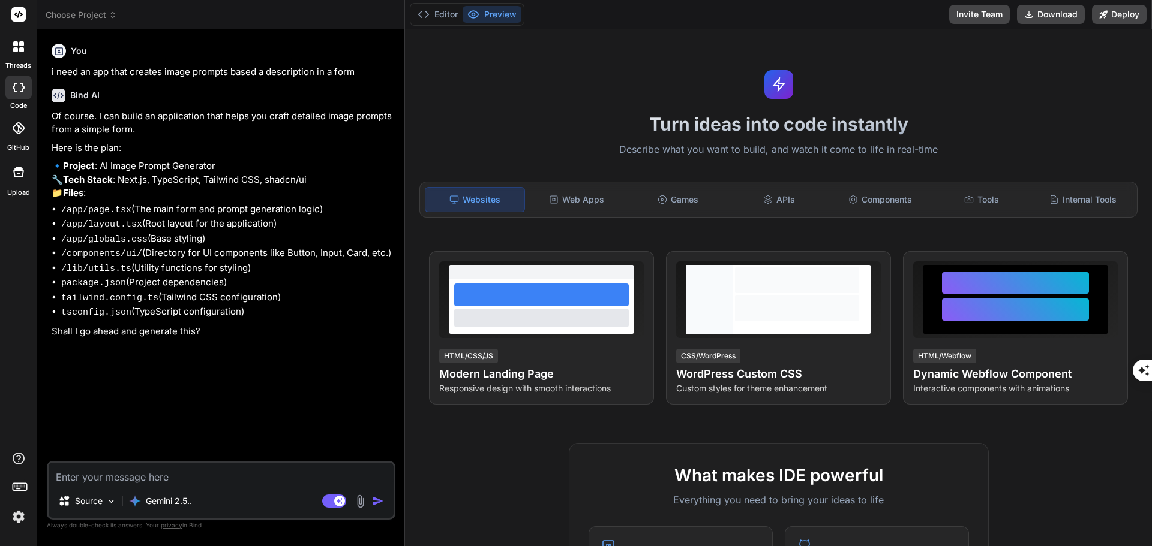
type textarea "x"
type textarea "y"
type textarea "x"
type textarea "ye"
type textarea "x"
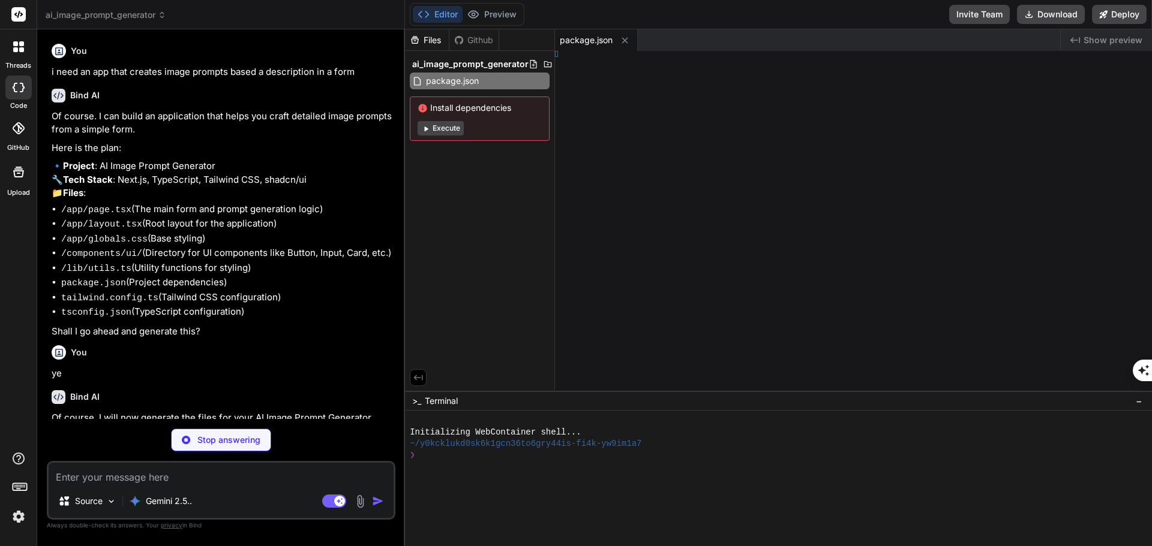
type textarea "x"
type textarea "ig"
type textarea "x"
type textarea ", }, }"
type textarea "x"
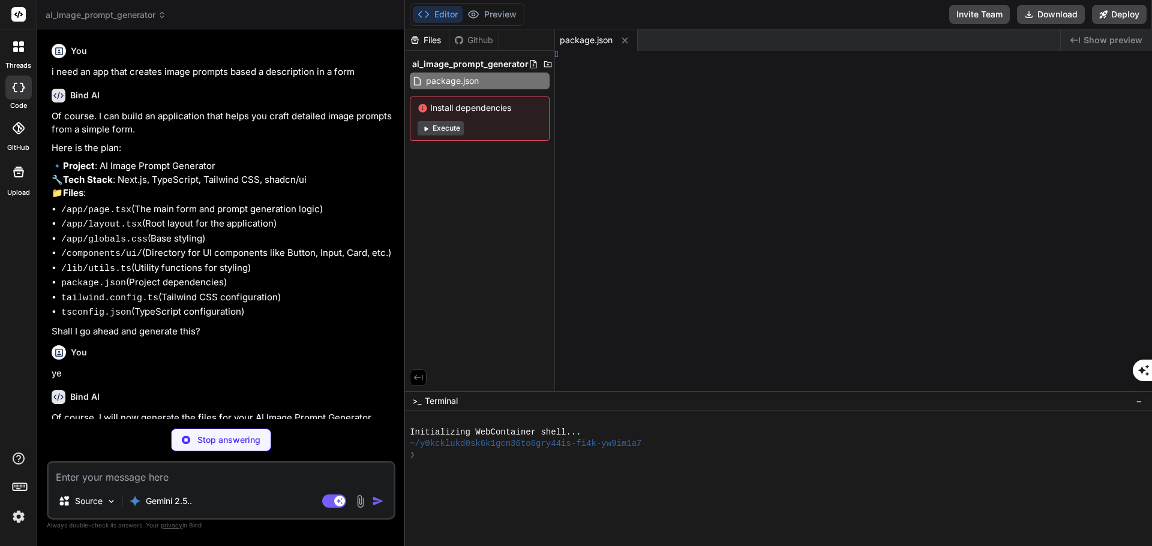
type textarea "xtConfig;"
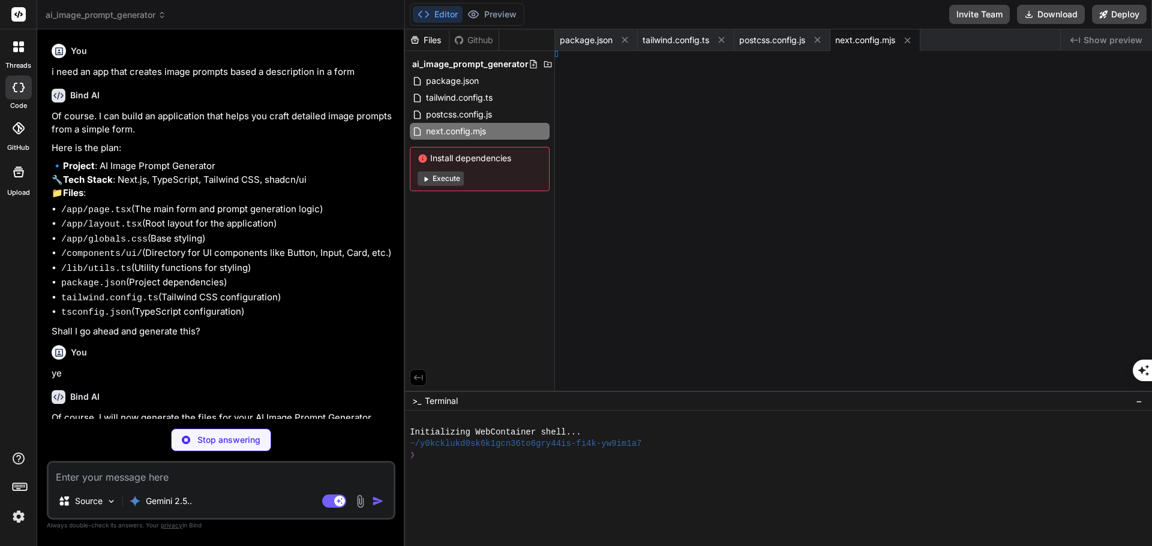
type textarea "x"
type textarea "dules"] }"
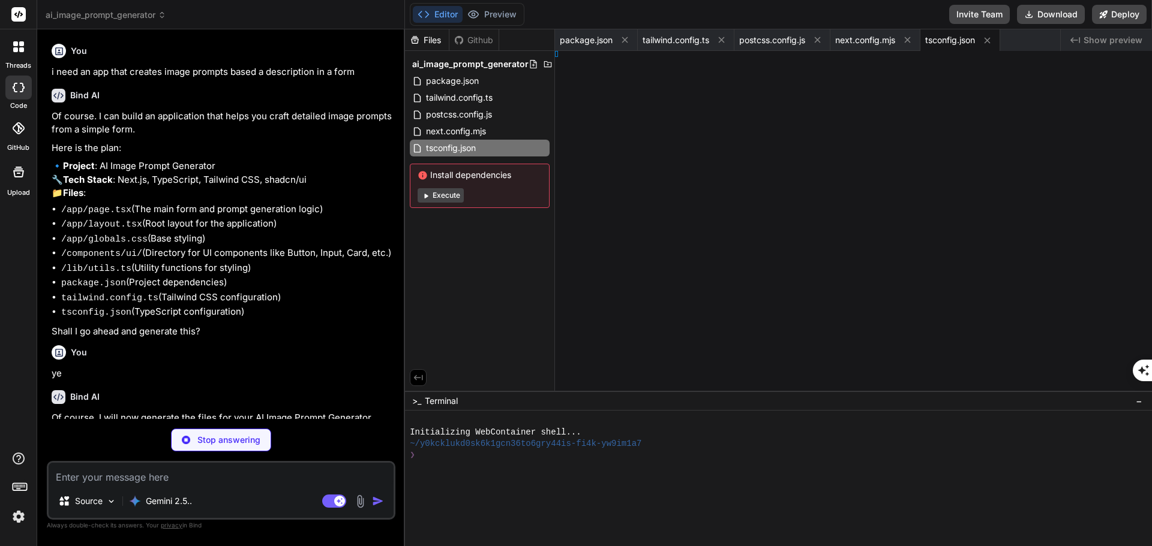
type textarea "x"
type textarea "ils" } }"
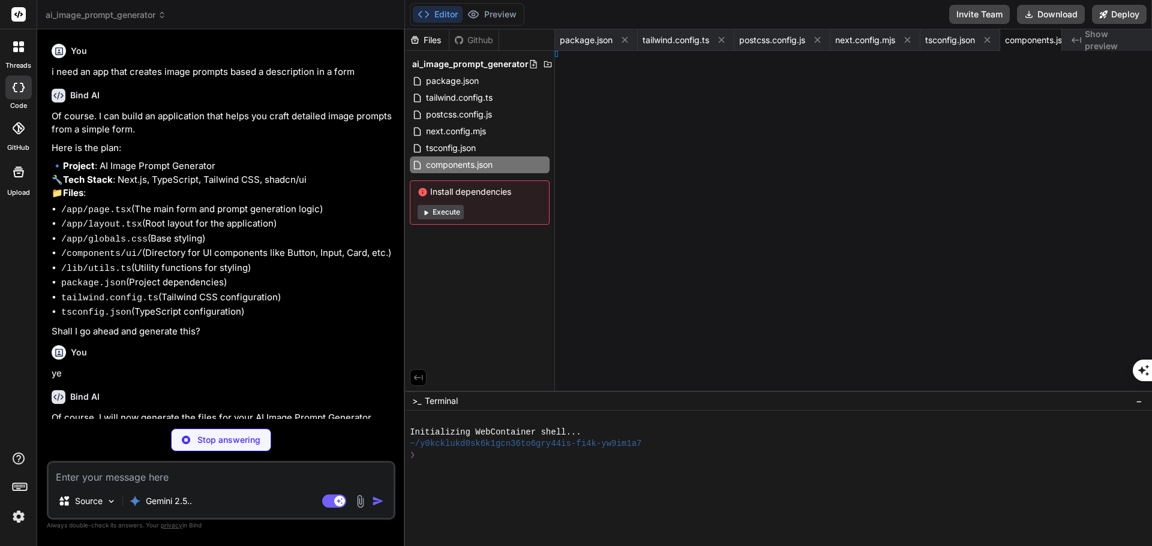
type textarea "x"
type textarea "}"
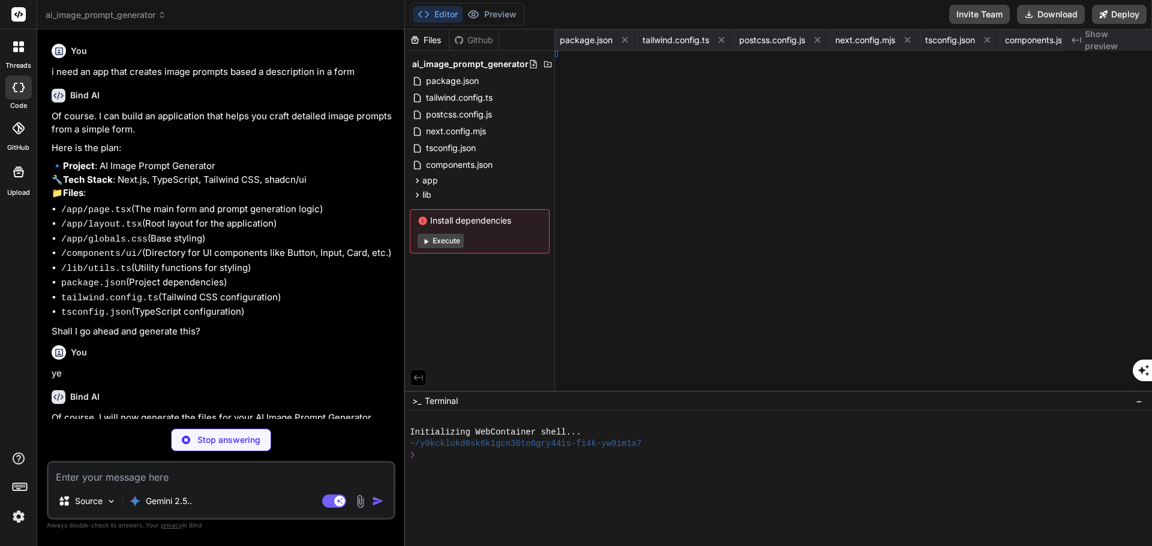
type textarea "x"
type textarea "ml> ); }"
type textarea "x"
type textarea "ts }"
type textarea "x"
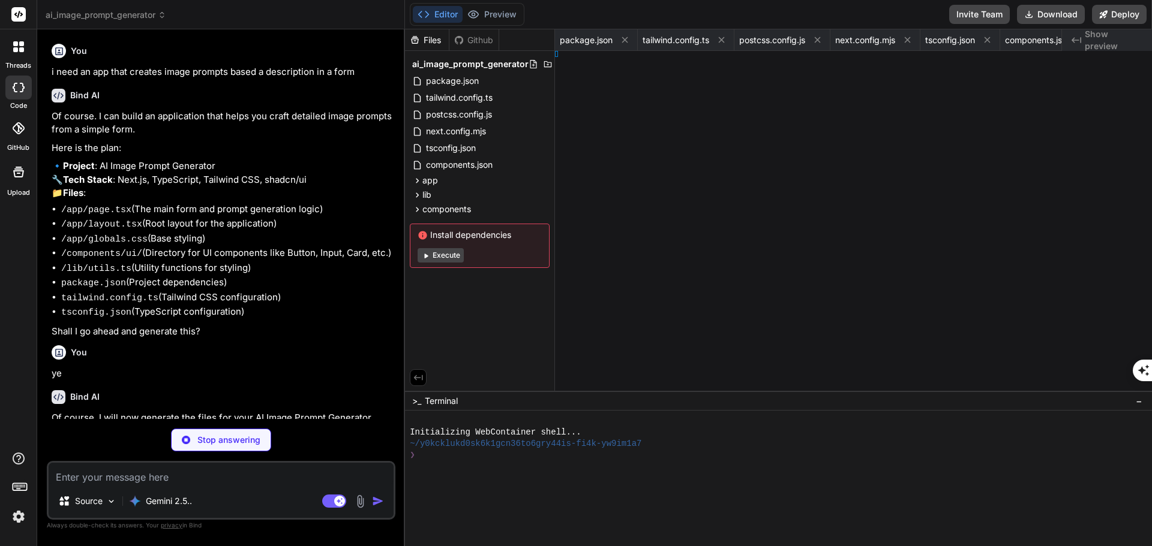
type textarea "tent }"
type textarea "x"
type textarea "t }"
type textarea "x"
type textarea "l }"
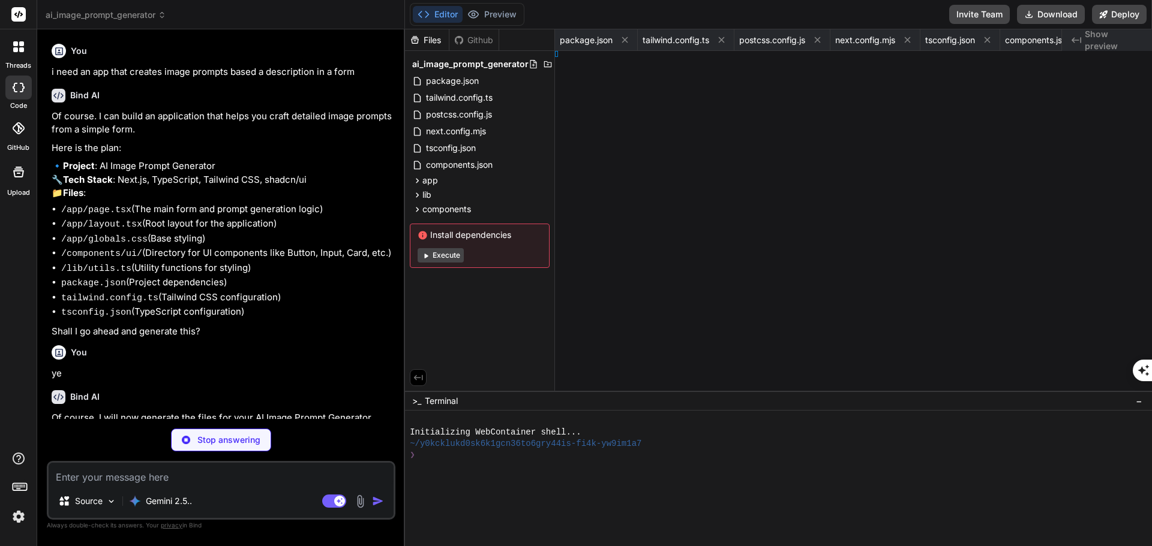
type textarea "x"
type textarea "n, }"
type textarea "x"
type textarea "}"
type textarea "x"
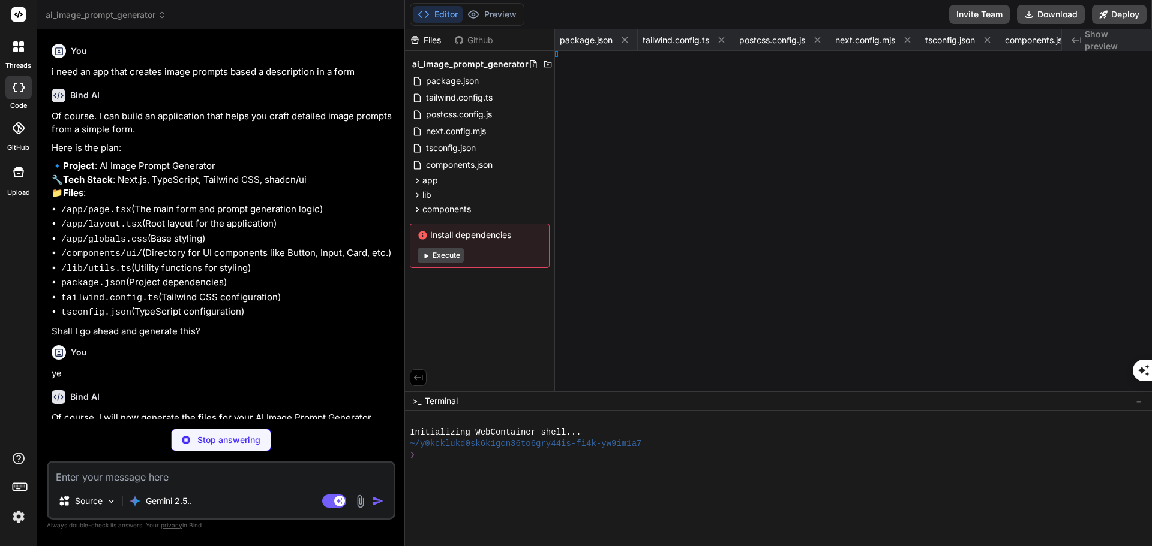
type textarea "}"
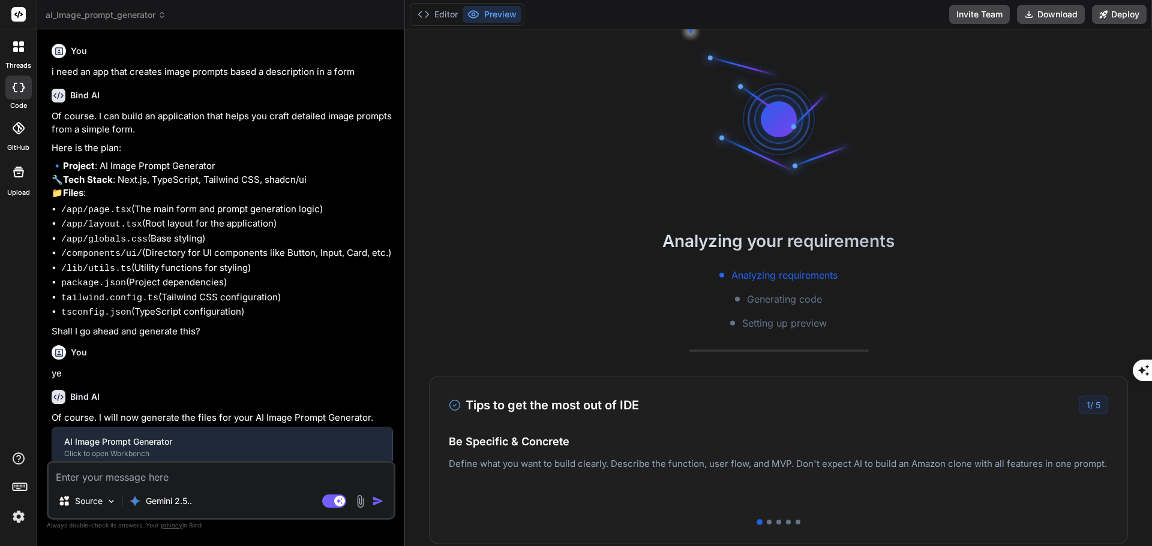
type textarea "x"
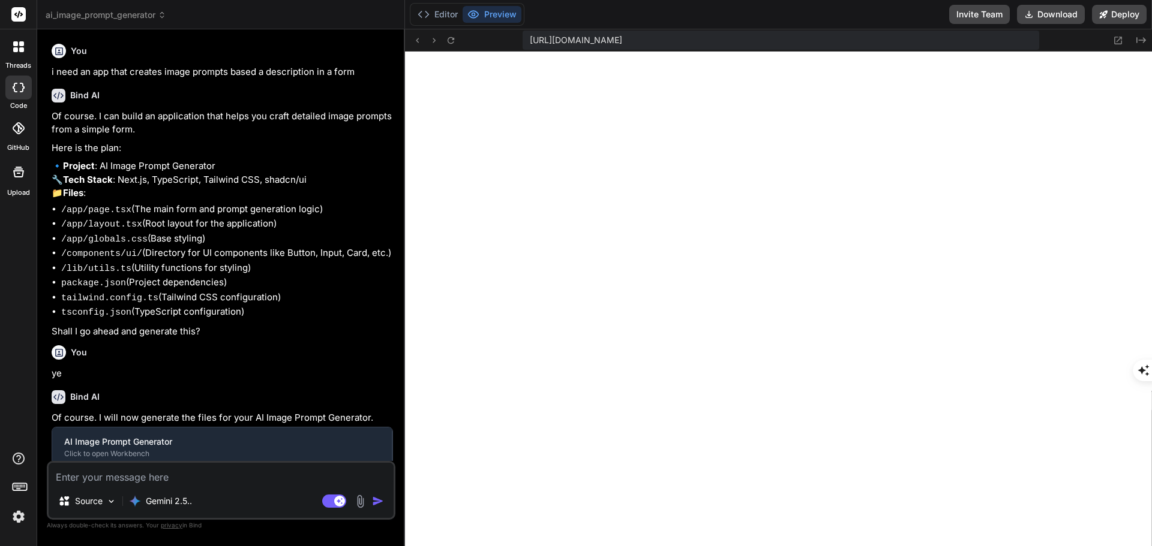
type textarea "); }"
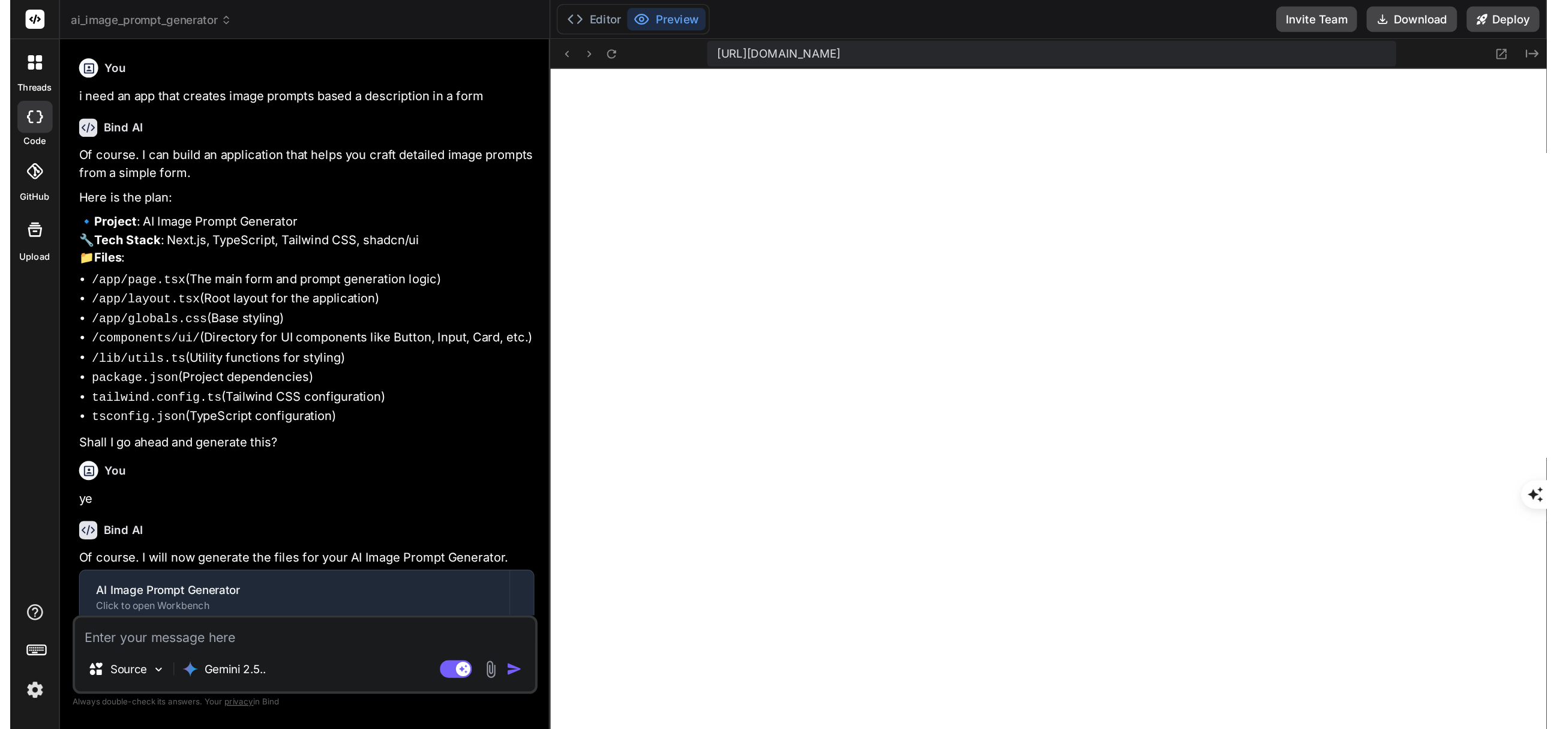
scroll to position [331, 0]
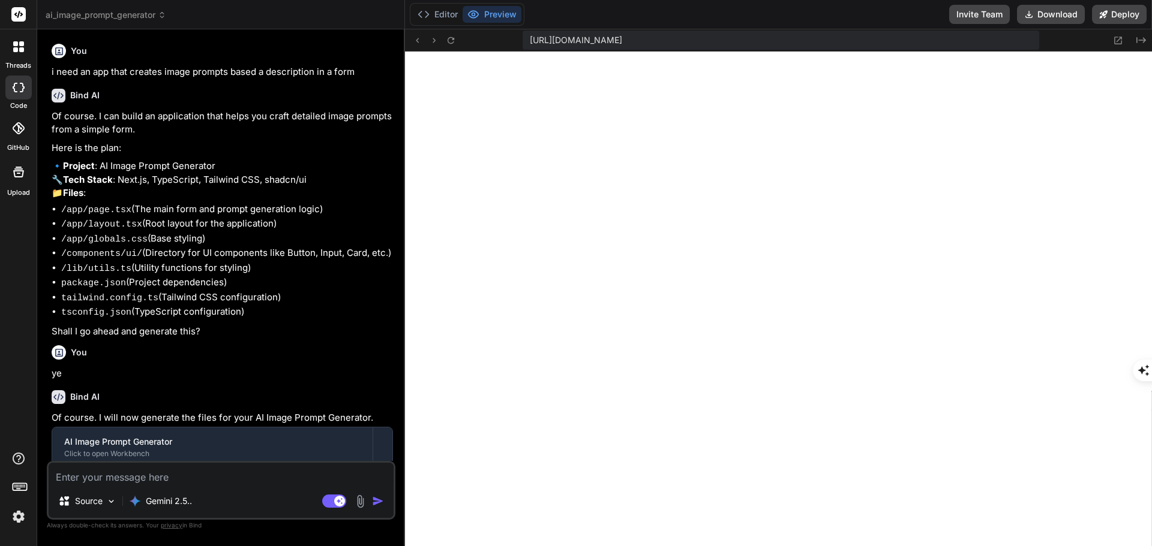
type textarea "x"
type textarea "</Card> </div> </main> ); }"
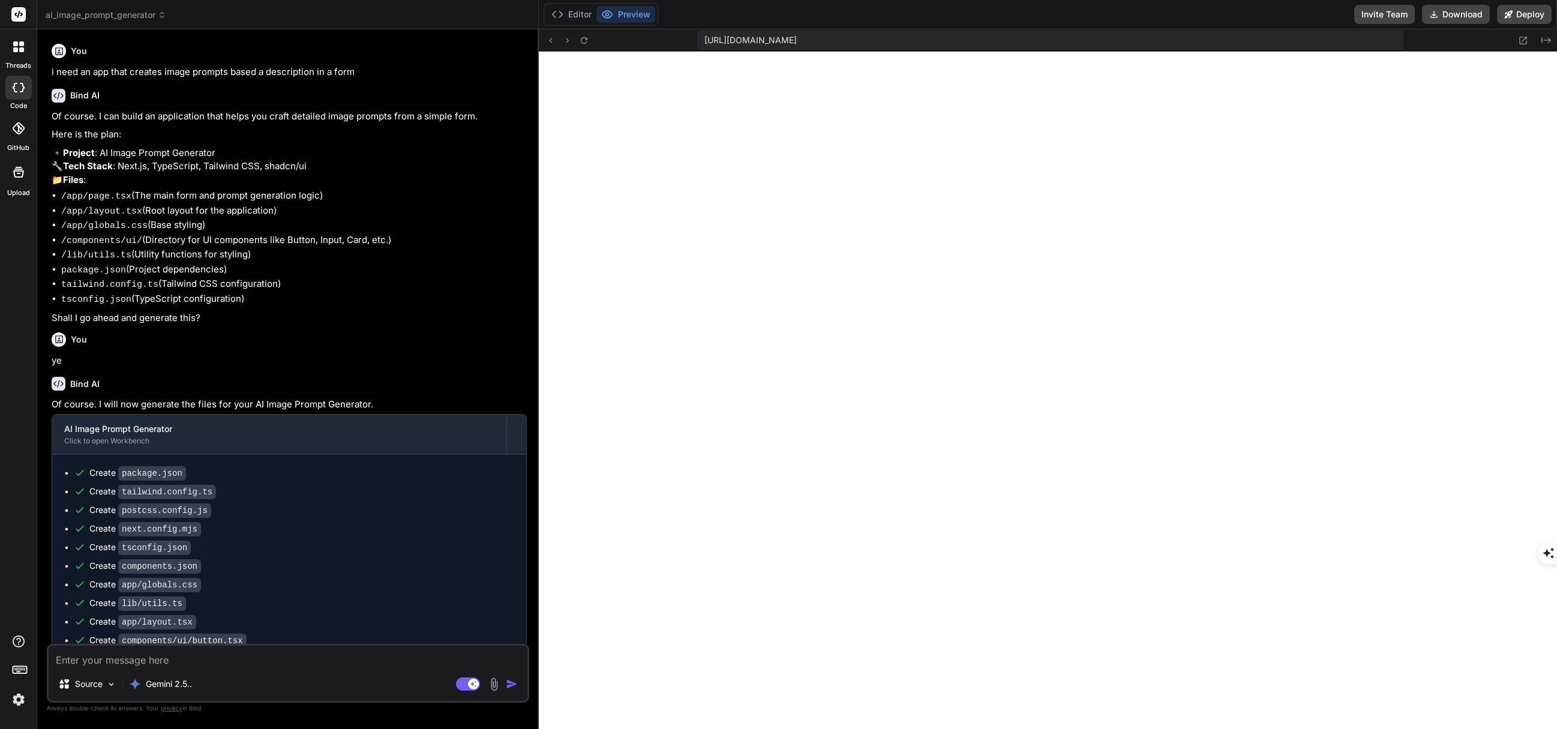
scroll to position [0, 498]
click at [232, 546] on textarea at bounding box center [288, 656] width 479 height 22
type textarea "c"
type textarea "x"
type textarea "ca"
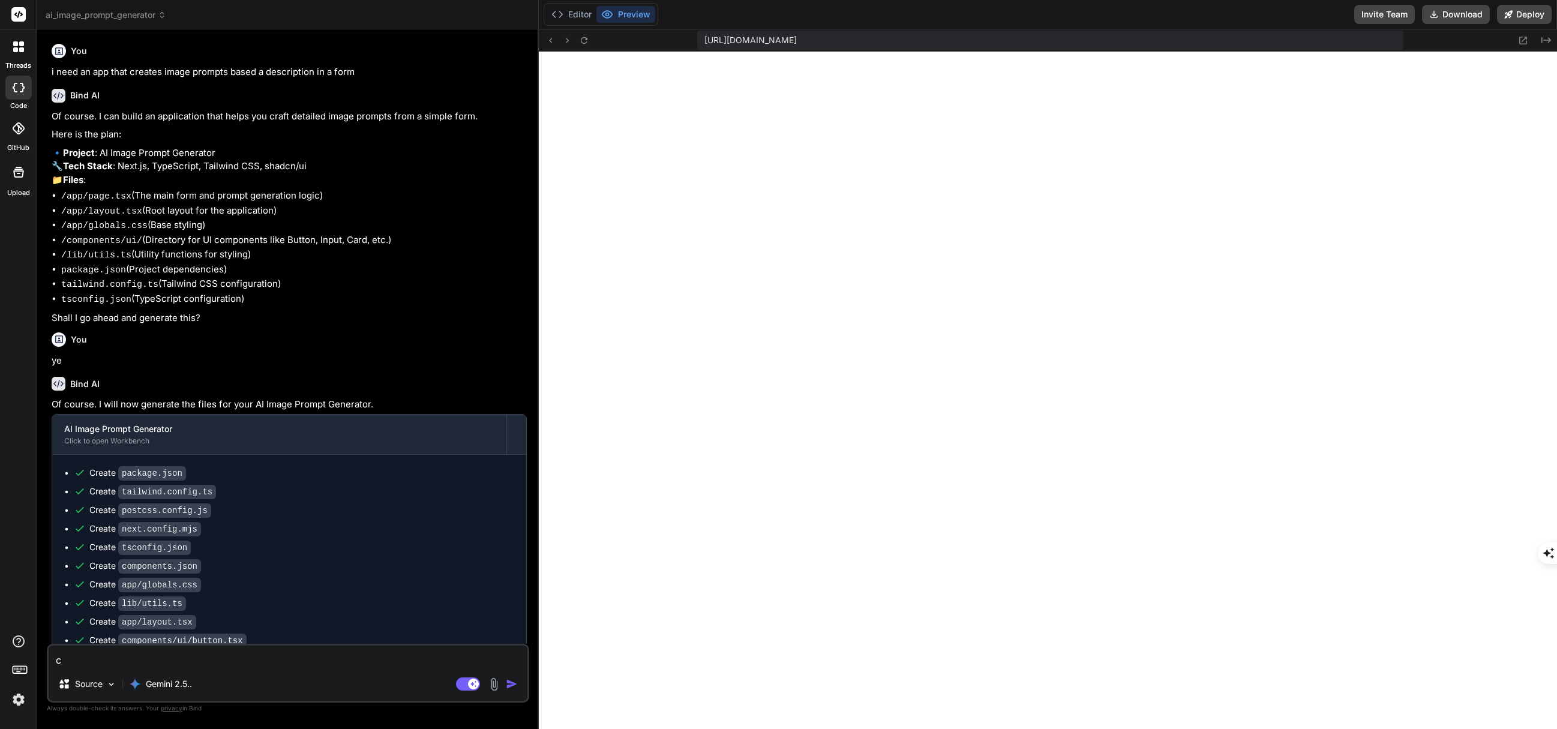
type textarea "x"
type textarea "can"
type textarea "x"
type textarea "can"
type textarea "x"
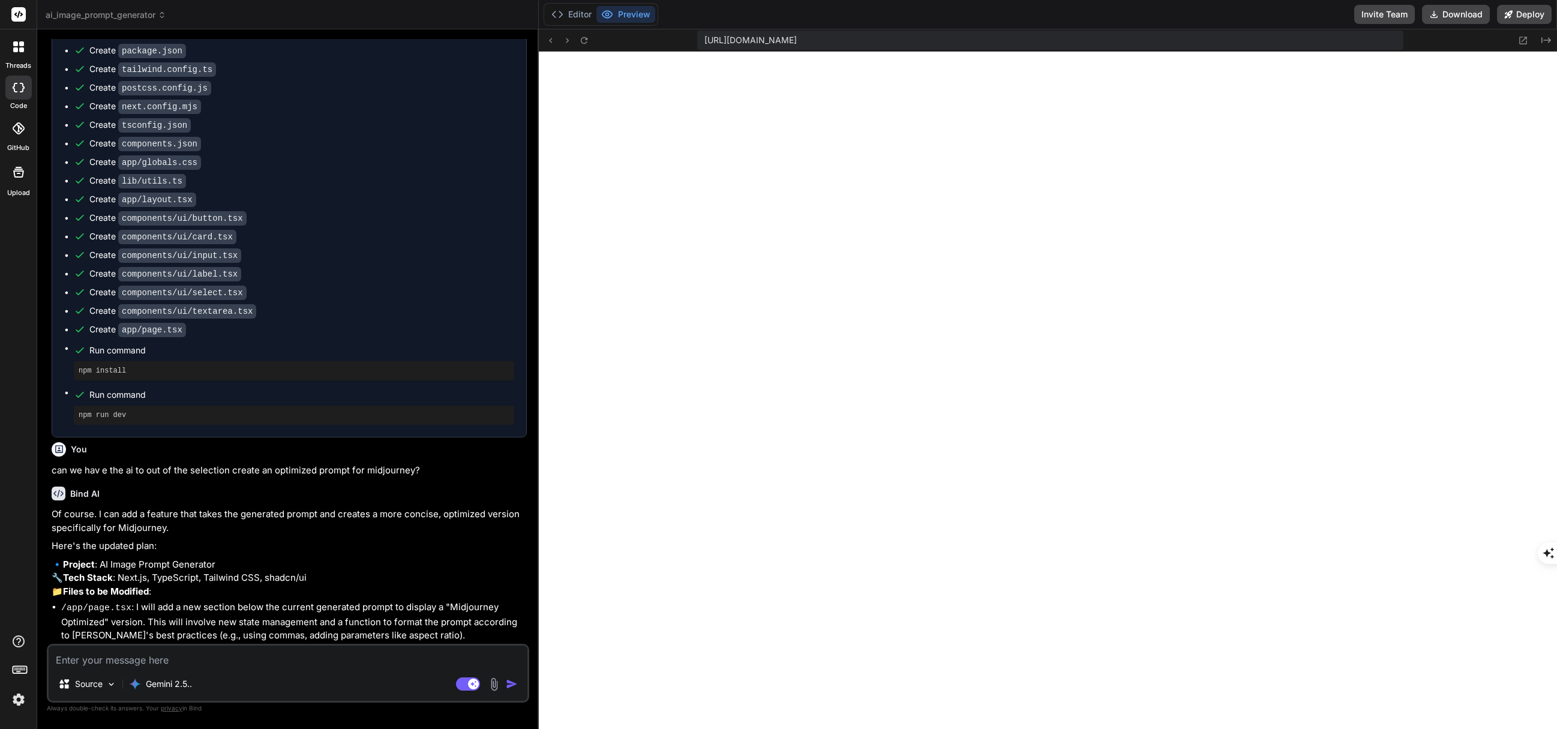
scroll to position [431, 0]
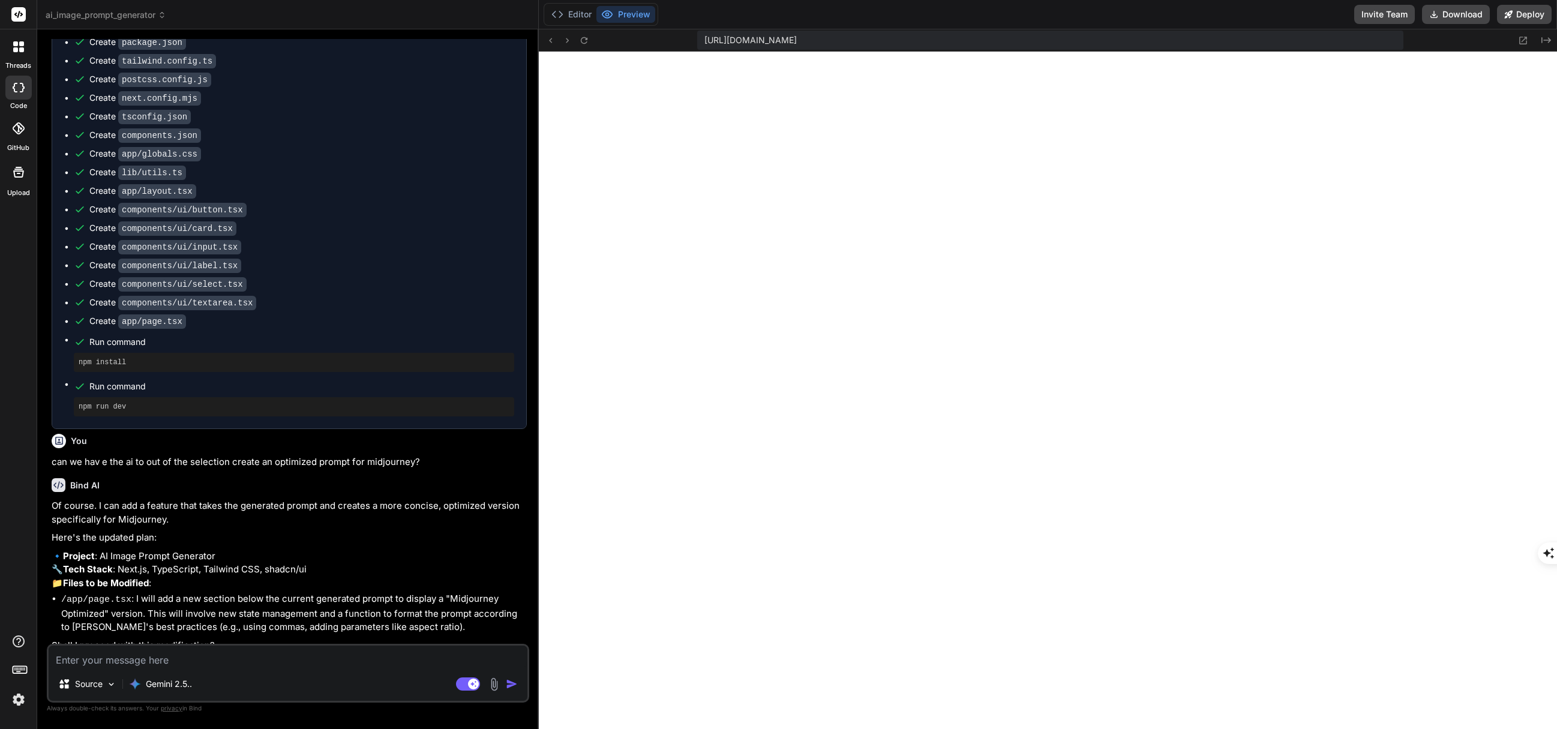
click at [269, 546] on textarea at bounding box center [288, 656] width 479 height 22
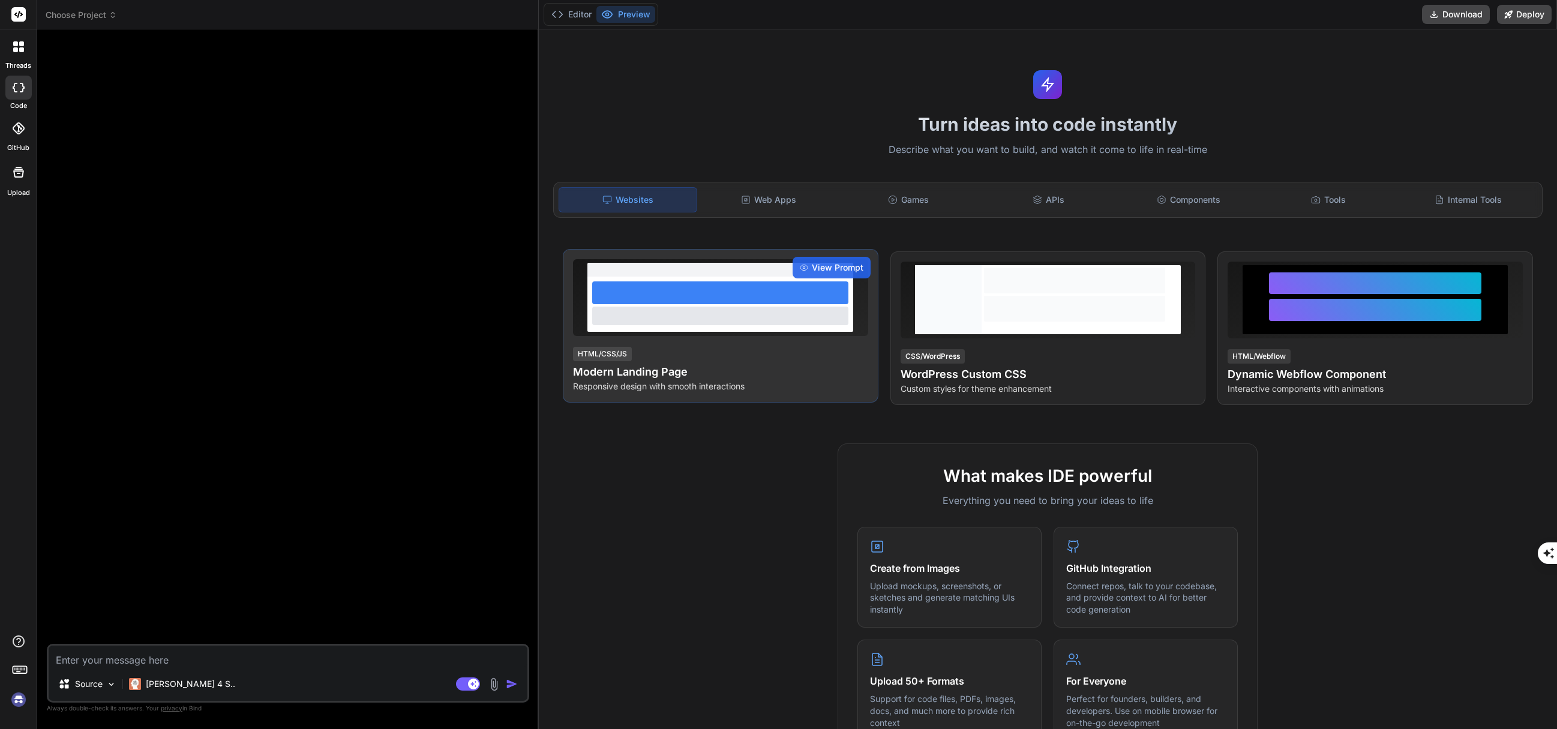
scroll to position [5197, 0]
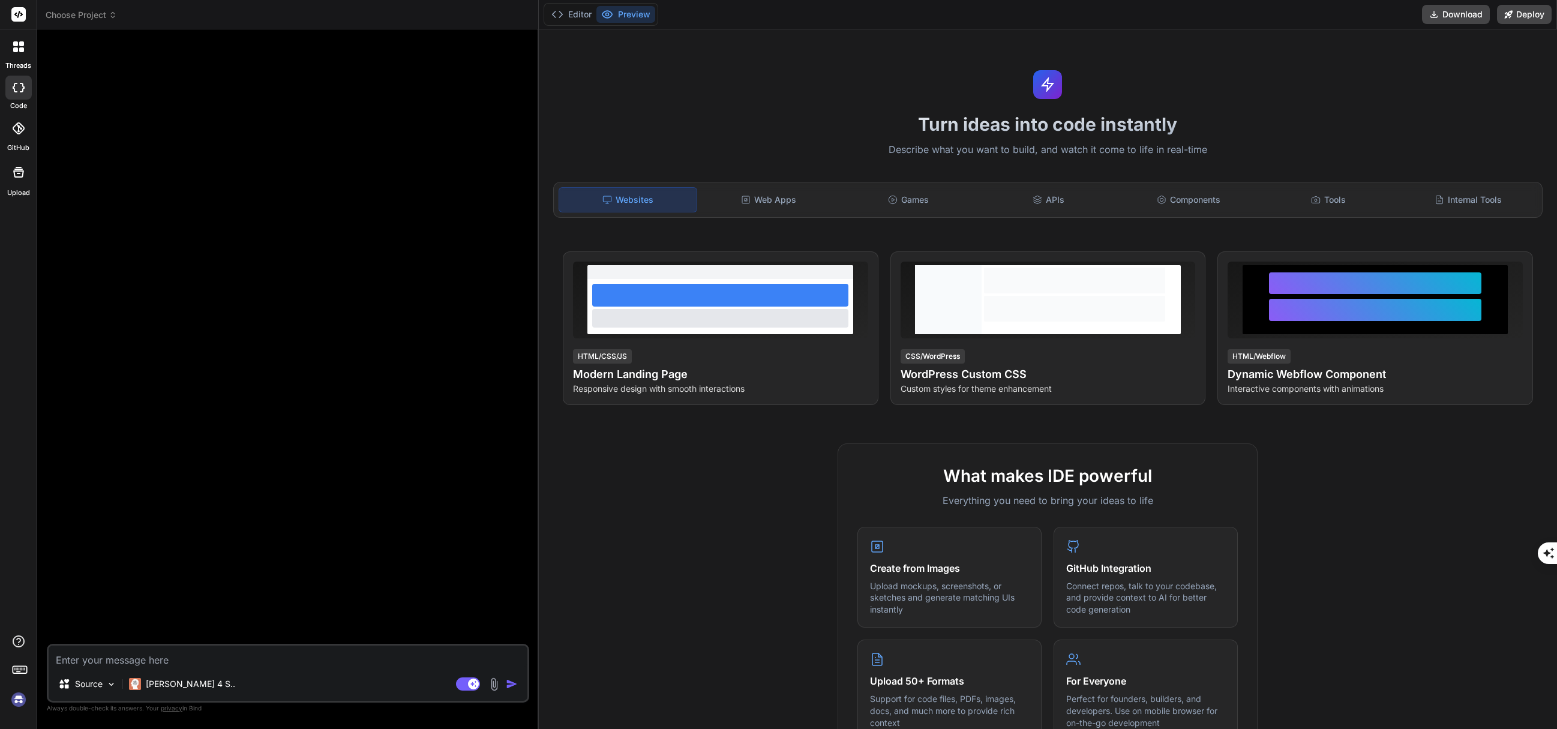
click at [25, 90] on div at bounding box center [18, 88] width 26 height 24
click at [88, 10] on span "Choose Project" at bounding box center [81, 15] width 71 height 12
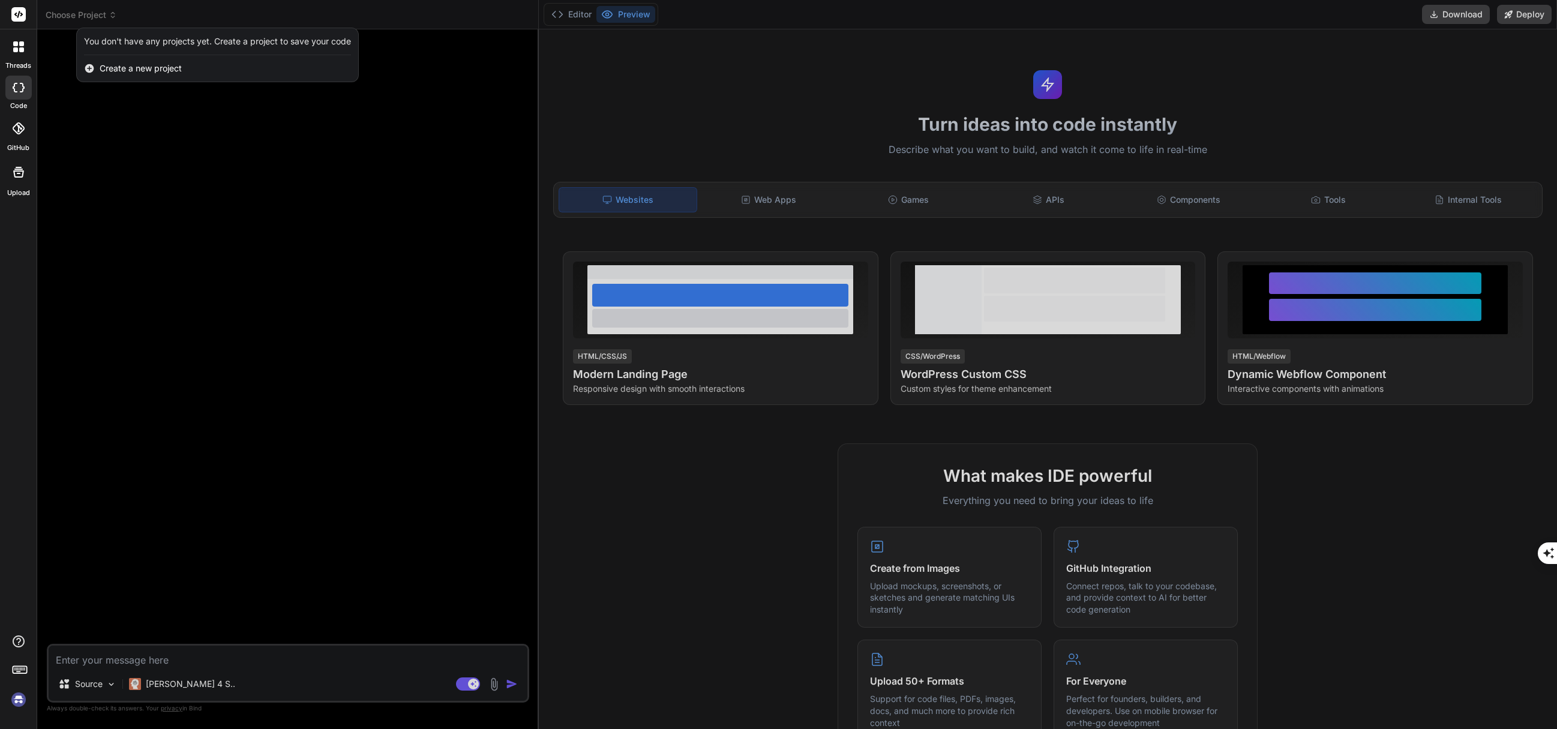
click at [103, 65] on span "Create a new project" at bounding box center [141, 68] width 82 height 12
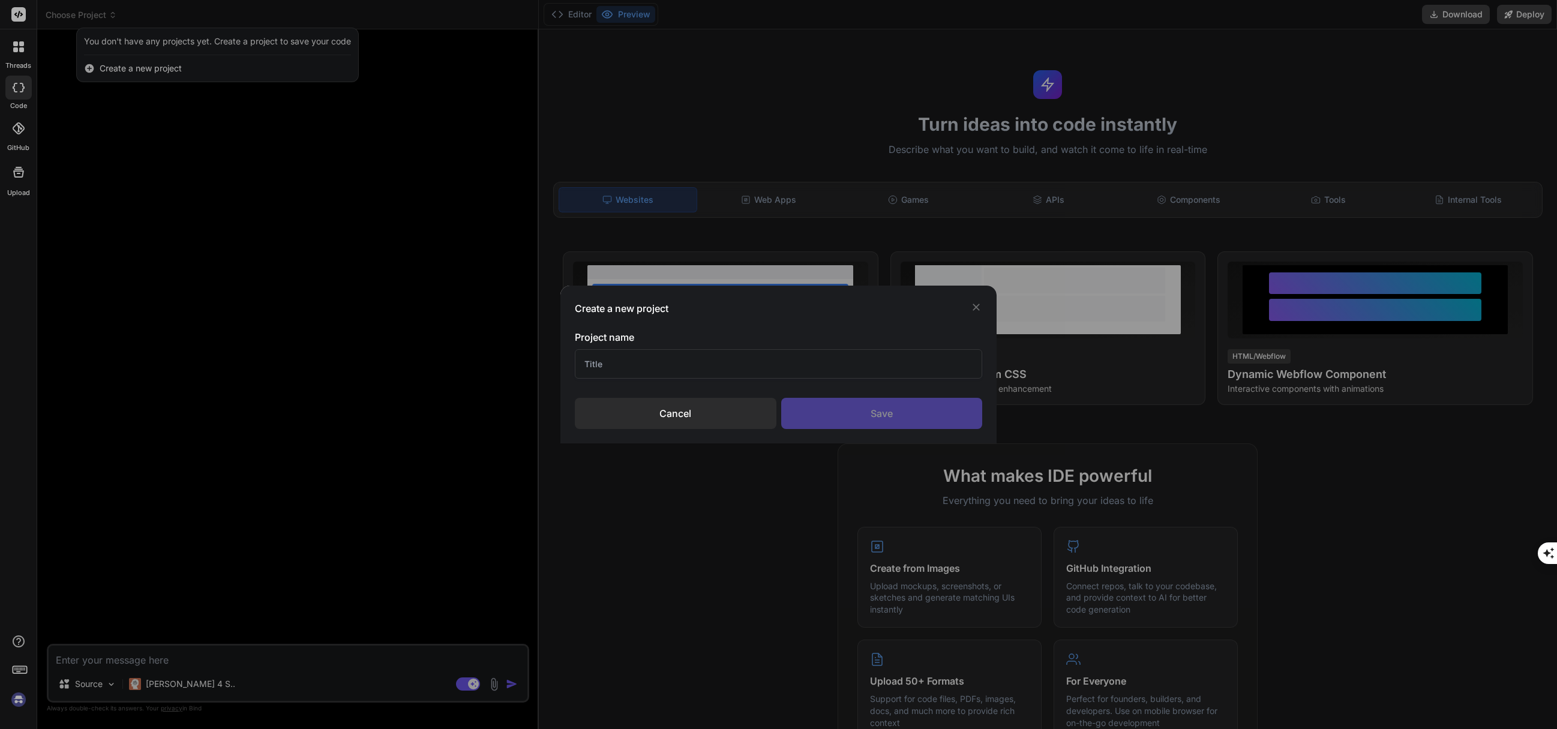
click at [615, 361] on input "text" at bounding box center [778, 363] width 407 height 29
click at [917, 419] on div "Save" at bounding box center [881, 413] width 201 height 31
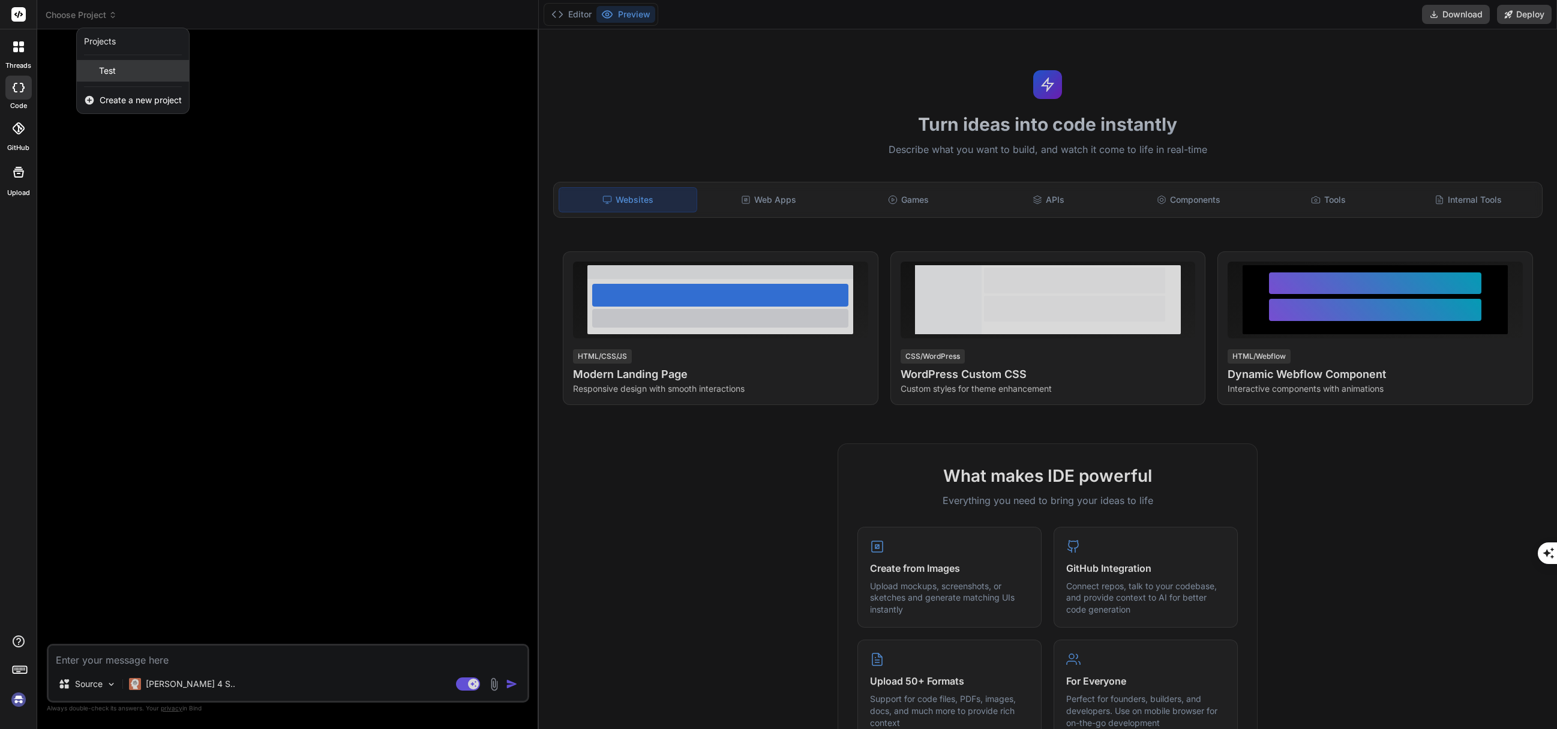
click at [121, 76] on div "Test" at bounding box center [133, 71] width 112 height 22
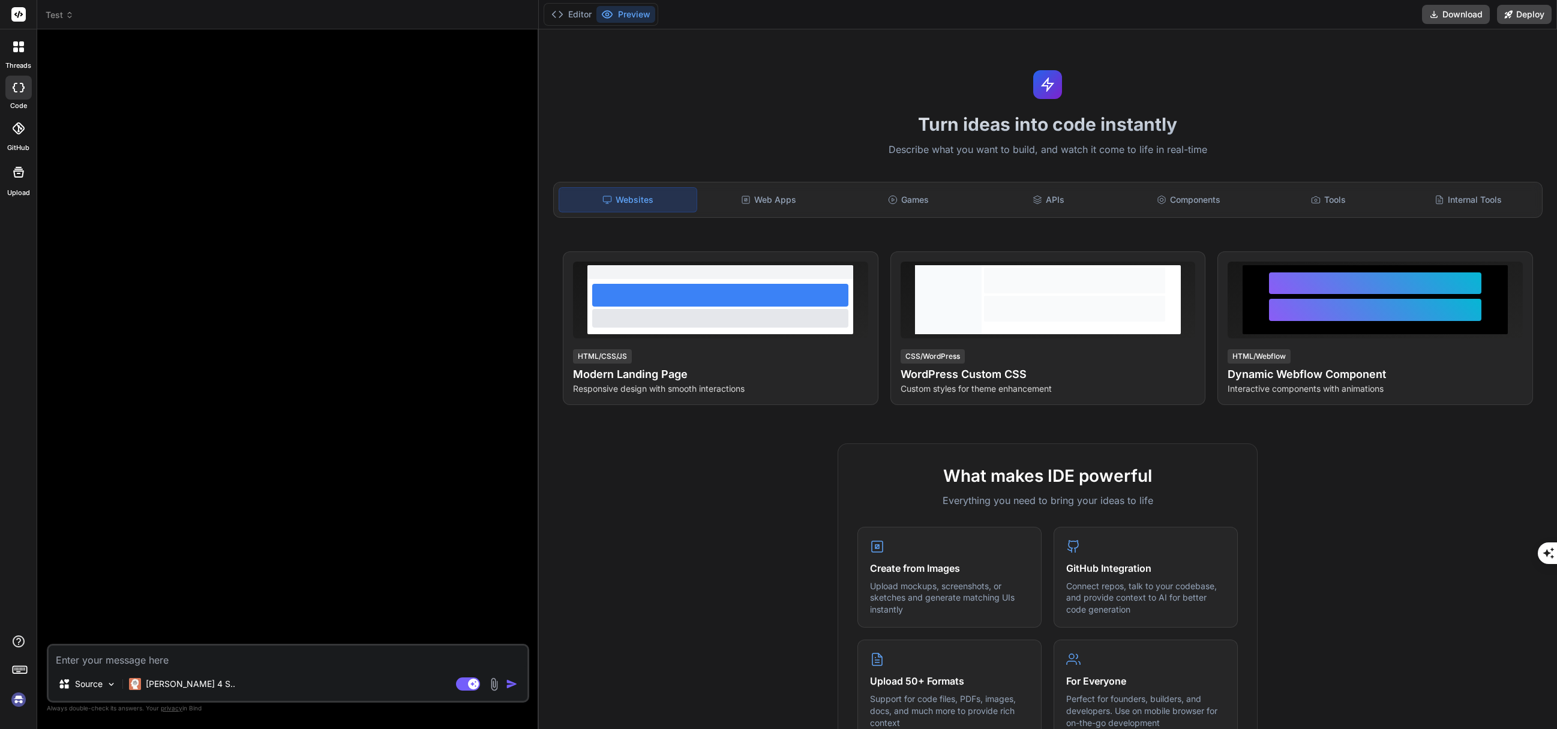
scroll to position [5243, 0]
